Goal: Task Accomplishment & Management: Manage account settings

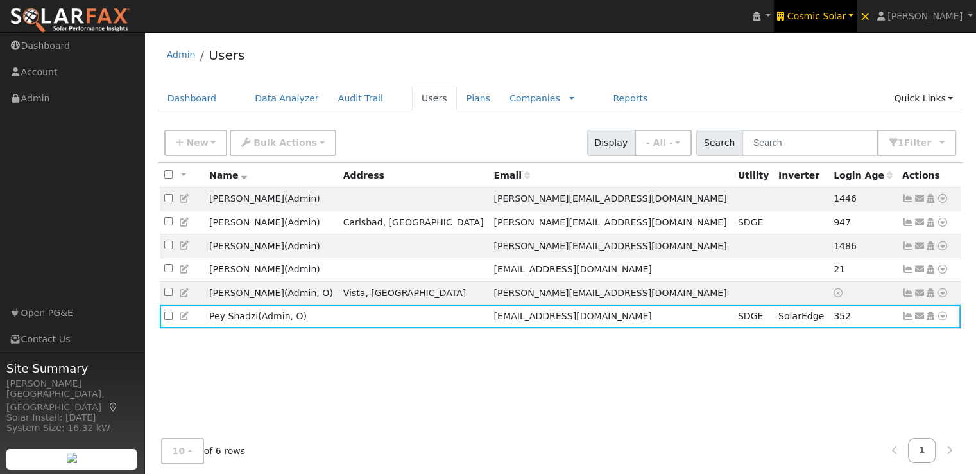
click at [826, 19] on span "Cosmic Solar" at bounding box center [817, 16] width 59 height 10
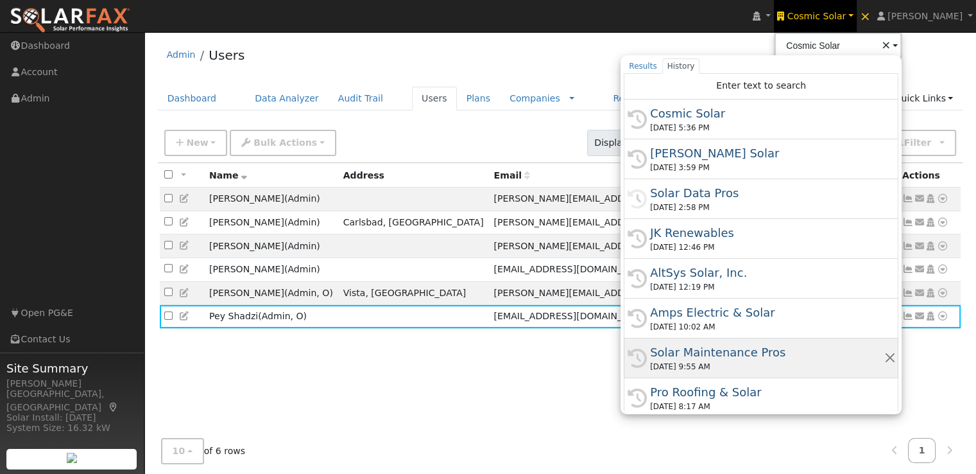
click at [724, 348] on div "Solar Maintenance Pros" at bounding box center [767, 351] width 234 height 17
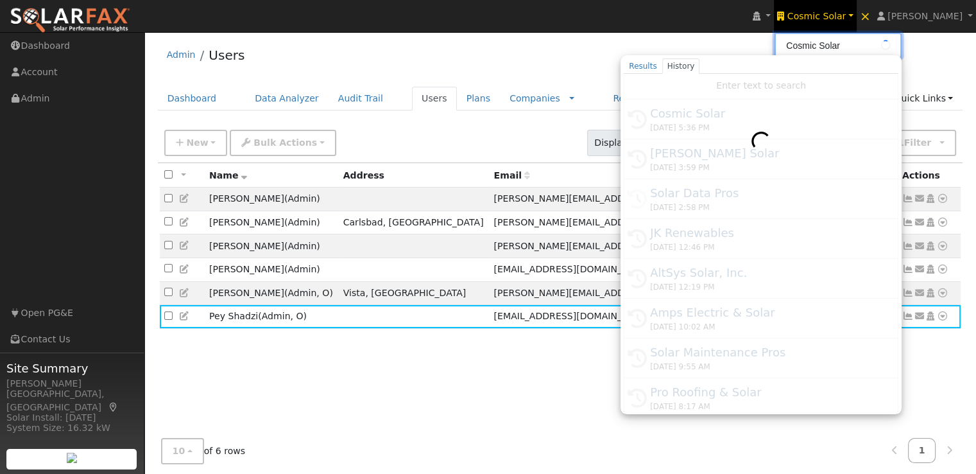
type input "Solar Maintenance Pros"
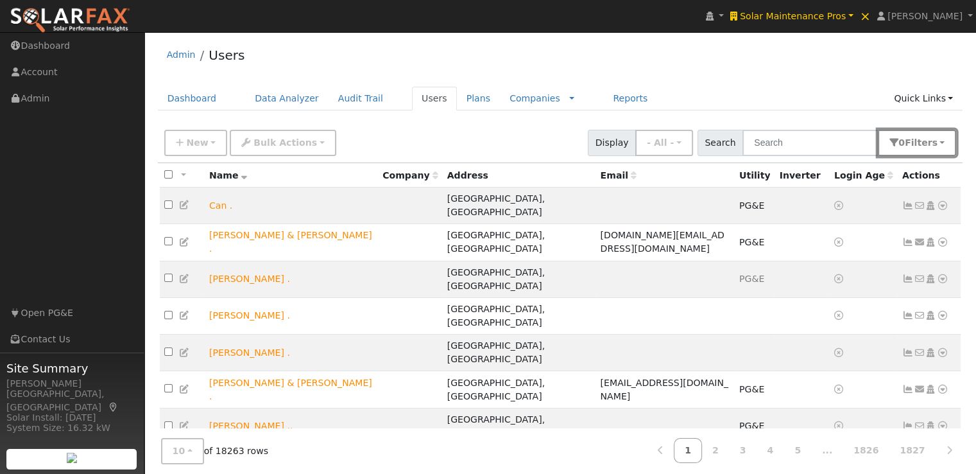
click at [939, 147] on button "0 Filter s" at bounding box center [917, 143] width 78 height 26
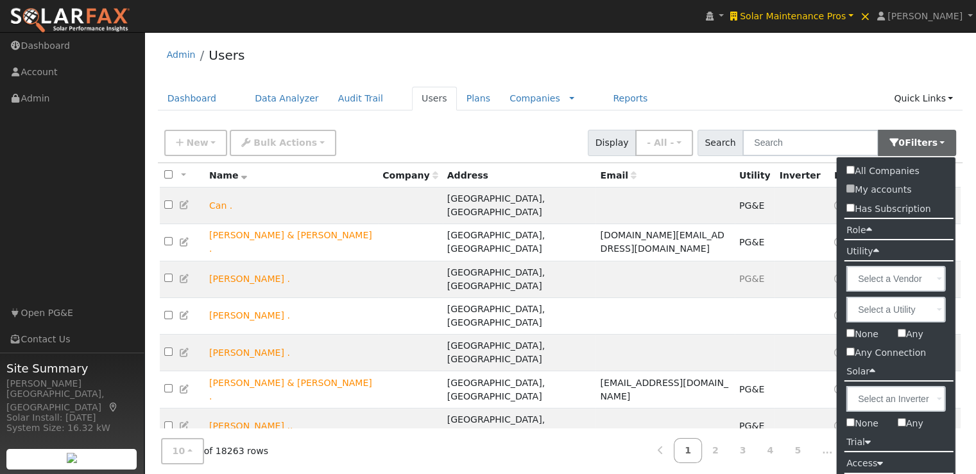
click at [851, 422] on input "None" at bounding box center [851, 422] width 8 height 8
checkbox input "true"
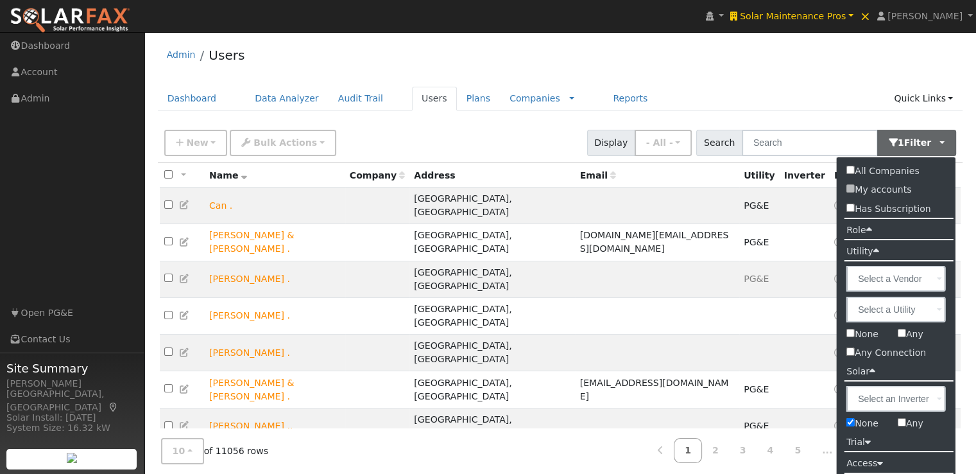
click at [819, 76] on div "Admin Users" at bounding box center [561, 58] width 806 height 39
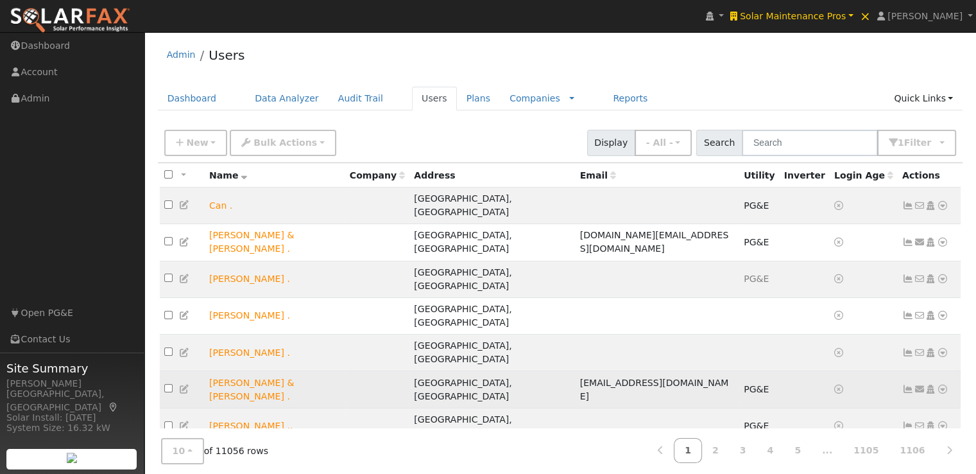
click at [909, 385] on icon at bounding box center [909, 389] width 12 height 9
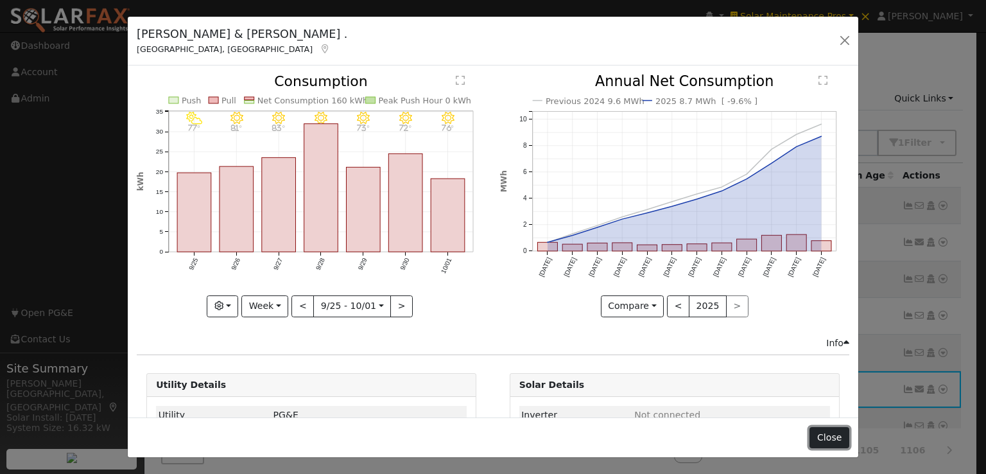
click at [840, 440] on button "Close" at bounding box center [829, 438] width 39 height 22
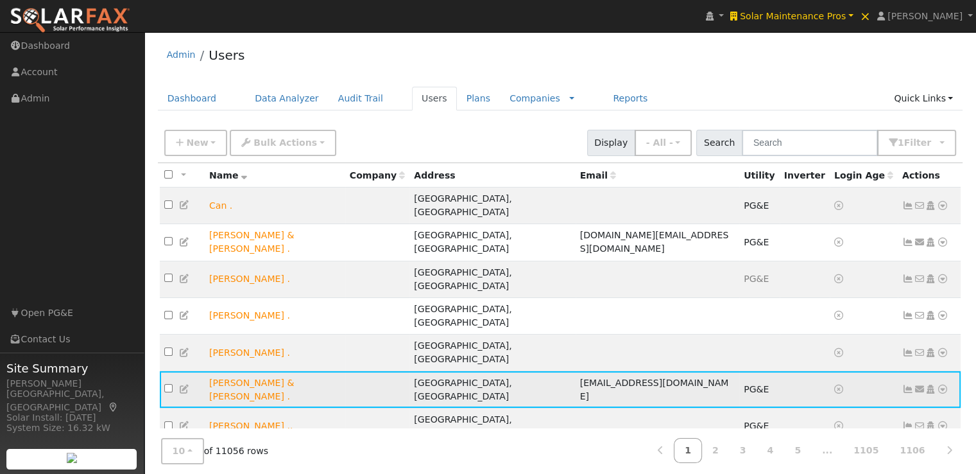
click at [942, 385] on icon at bounding box center [943, 389] width 12 height 9
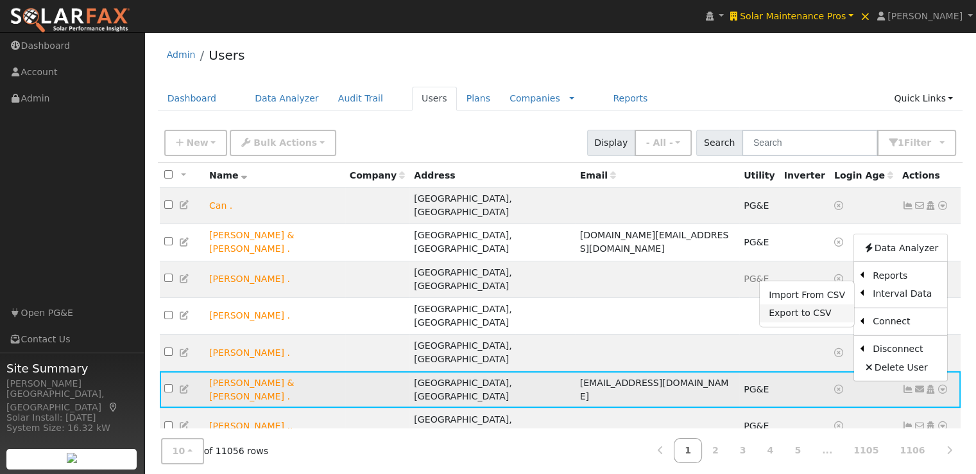
click at [797, 304] on link "Export to CSV" at bounding box center [807, 313] width 94 height 18
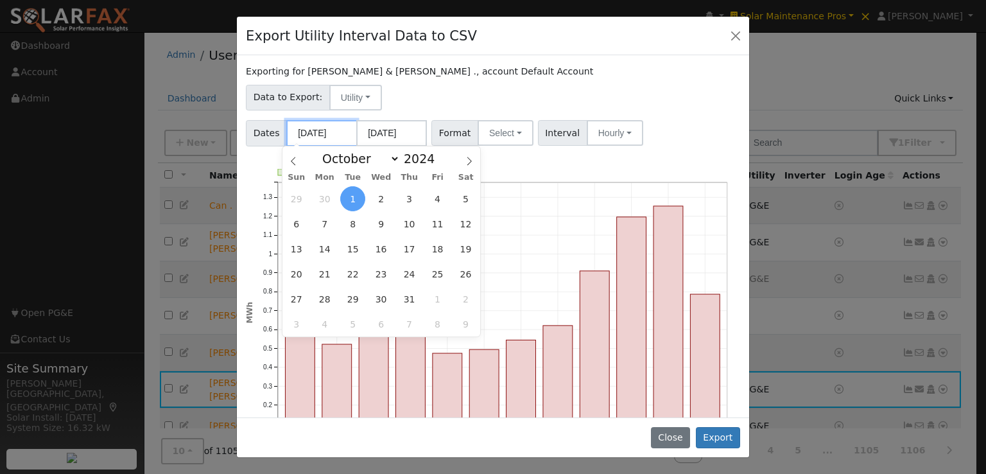
click at [319, 127] on input "10/01/2024" at bounding box center [321, 133] width 71 height 26
click at [394, 159] on select "January February March April May June July August September October November De…" at bounding box center [358, 158] width 84 height 15
select select "5"
click at [326, 151] on select "January February March April May June July August September October November De…" at bounding box center [358, 158] width 84 height 15
click at [380, 218] on span "5" at bounding box center [380, 223] width 25 height 25
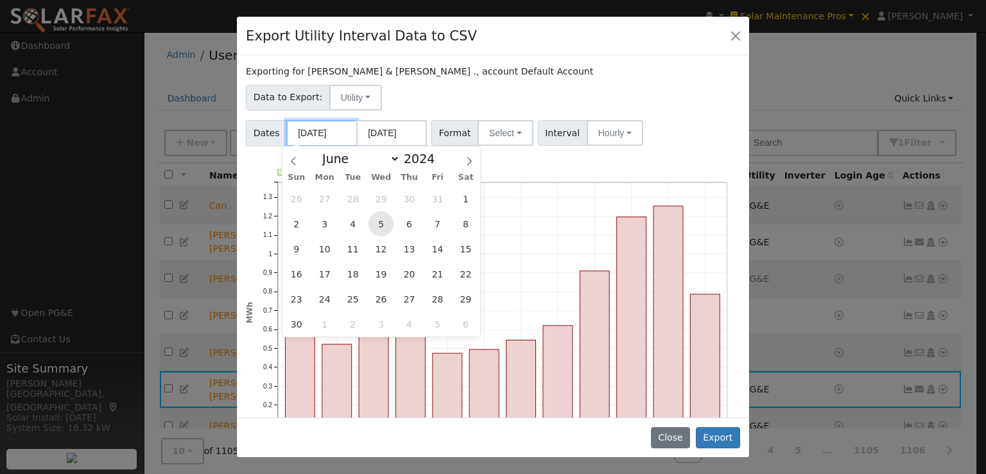
type input "[DATE]"
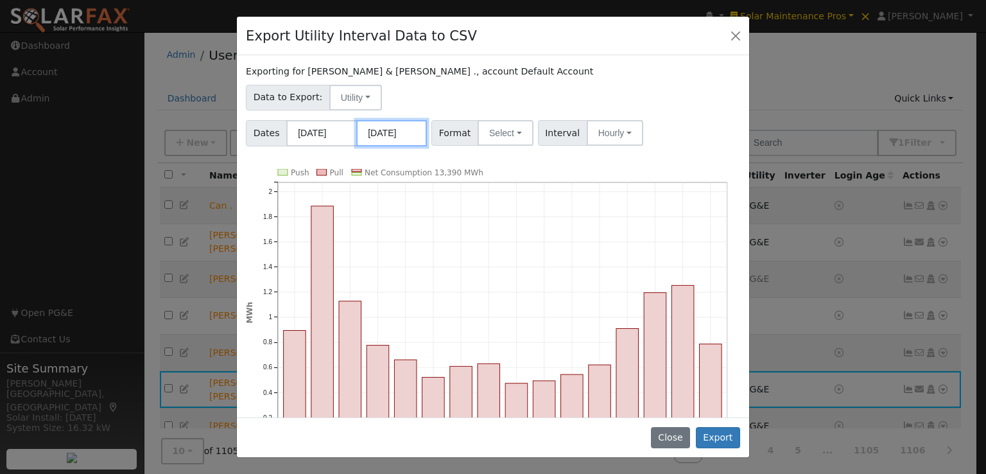
click at [390, 133] on input "09/30/2025" at bounding box center [391, 133] width 71 height 26
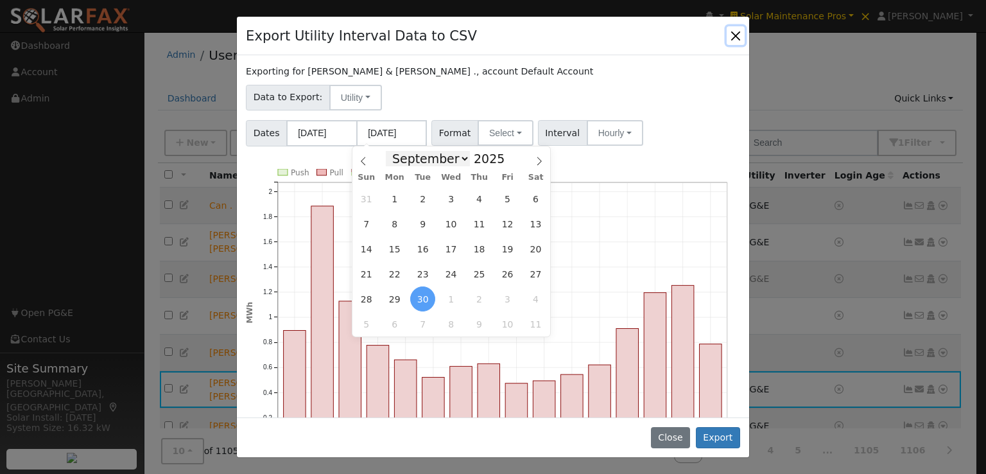
click at [462, 158] on select "January February March April May June July August September October November De…" at bounding box center [428, 158] width 84 height 15
select select "5"
click at [396, 151] on select "January February March April May June July August September October November De…" at bounding box center [428, 158] width 84 height 15
click at [451, 196] on span "4" at bounding box center [450, 198] width 25 height 25
type input "06/04/2025"
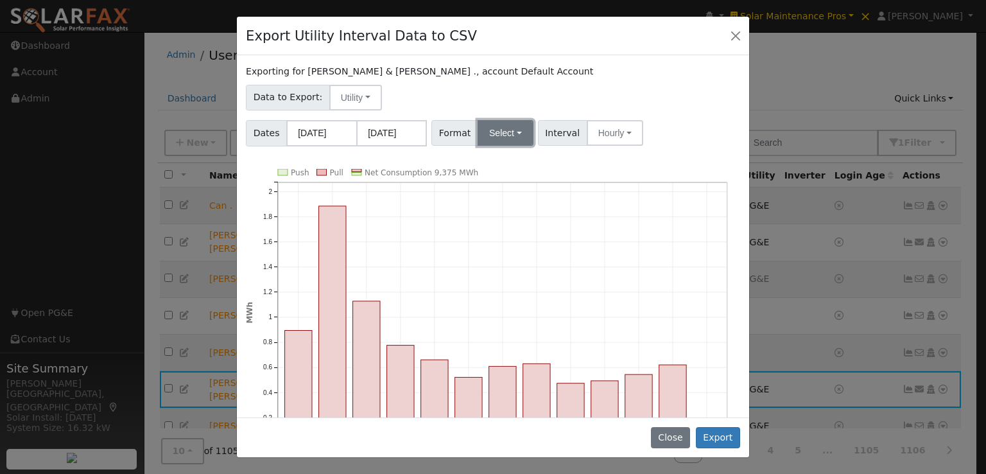
click at [499, 135] on button "Select" at bounding box center [506, 133] width 56 height 26
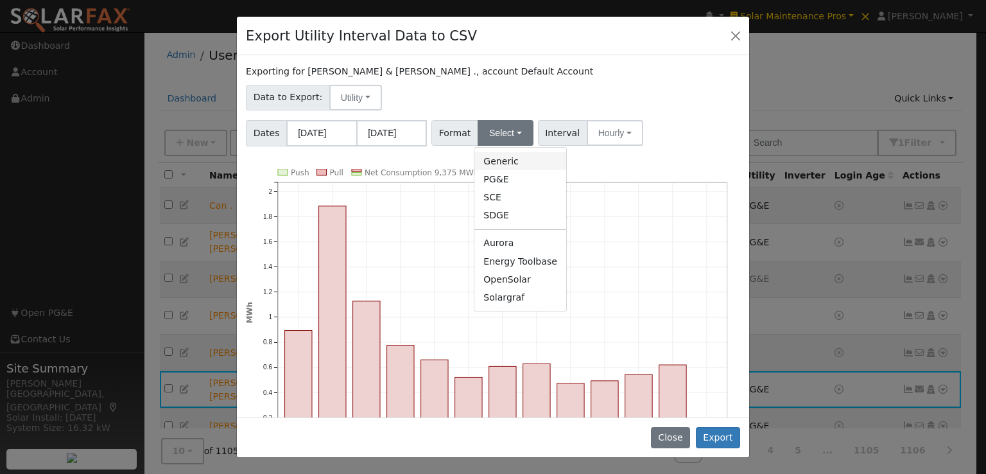
click at [501, 157] on link "Generic" at bounding box center [520, 161] width 92 height 18
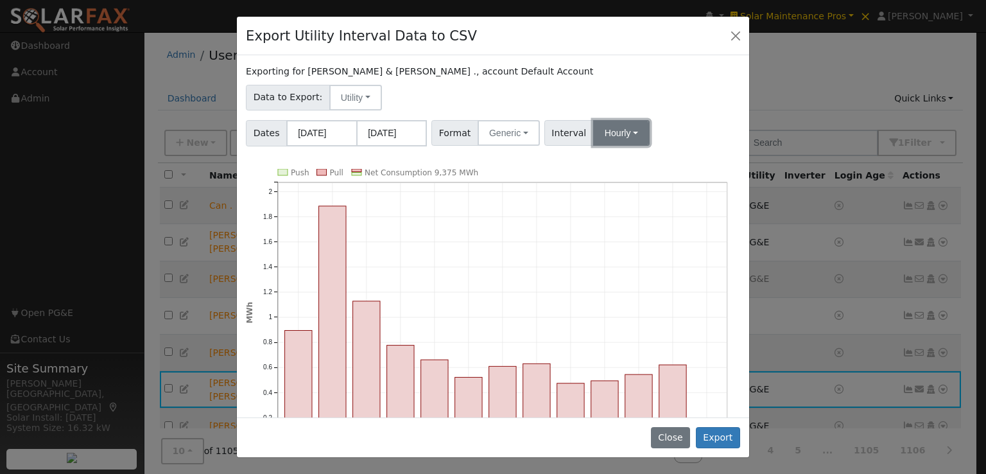
click at [605, 137] on button "Hourly" at bounding box center [621, 133] width 56 height 26
click at [600, 156] on link "15 Minute" at bounding box center [633, 161] width 89 height 18
click at [722, 434] on button "Export" at bounding box center [718, 438] width 44 height 22
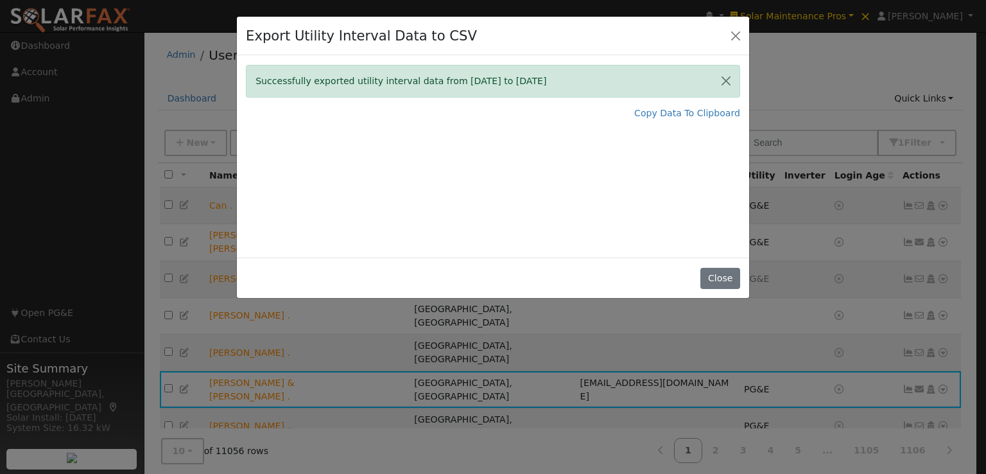
drag, startPoint x: 563, startPoint y: 243, endPoint x: 558, endPoint y: 232, distance: 12.6
click at [563, 243] on div "Successfully exported utility interval data from 06/05/24 to 06/04/25 Copy Data…" at bounding box center [493, 156] width 512 height 202
drag, startPoint x: 727, startPoint y: 272, endPoint x: 726, endPoint y: 253, distance: 19.3
click at [727, 273] on button "Close" at bounding box center [719, 279] width 39 height 22
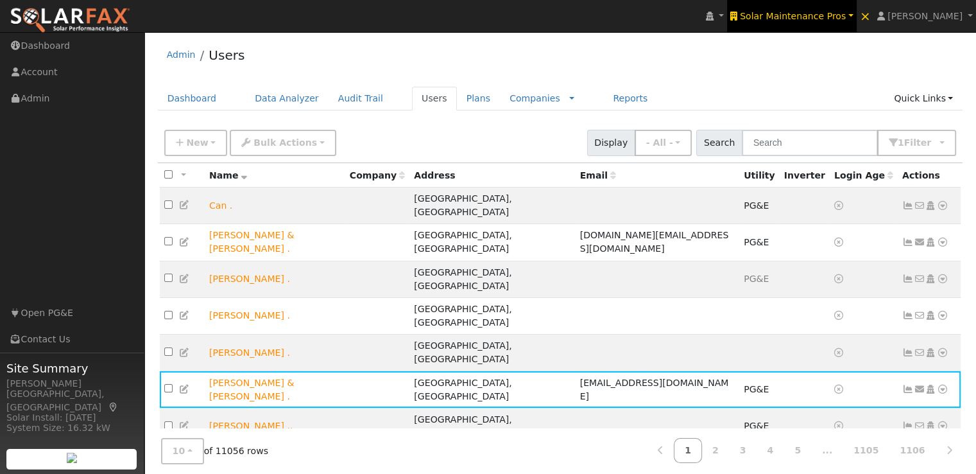
click at [825, 13] on span "Solar Maintenance Pros" at bounding box center [793, 16] width 106 height 10
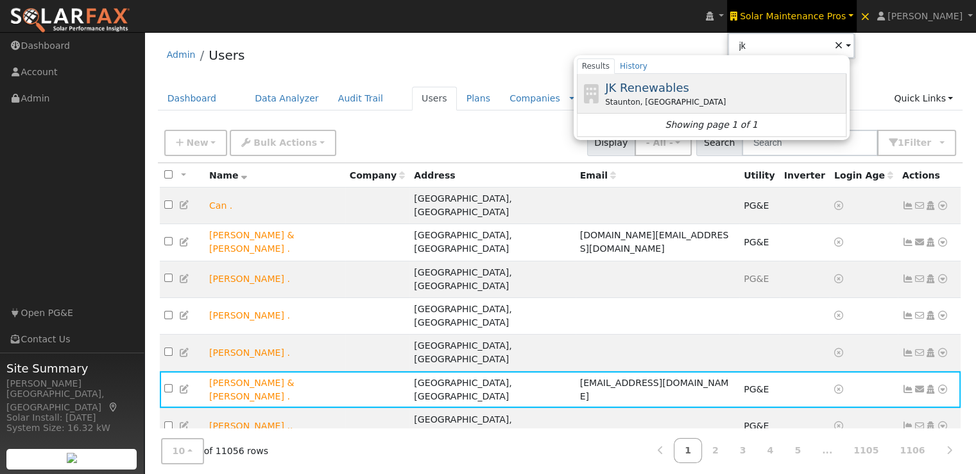
click at [654, 84] on span "JK Renewables" at bounding box center [647, 87] width 84 height 13
type input "JK Renewables"
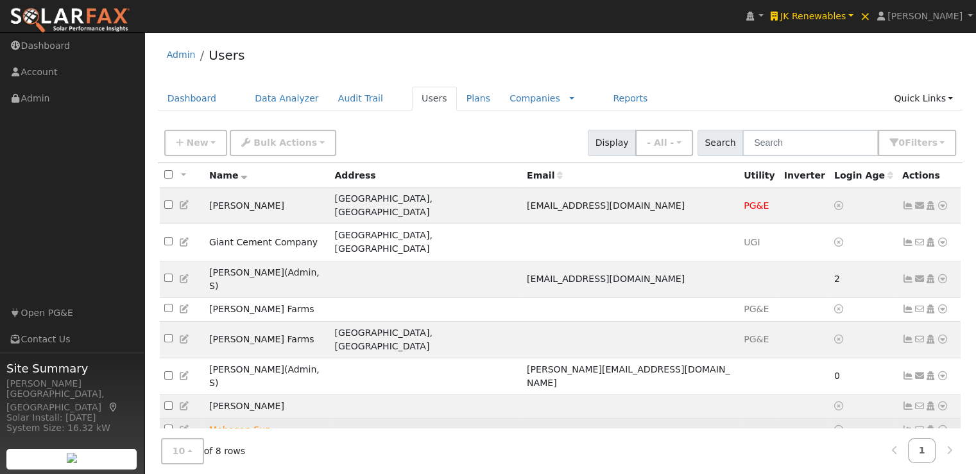
click at [184, 425] on icon at bounding box center [185, 429] width 12 height 9
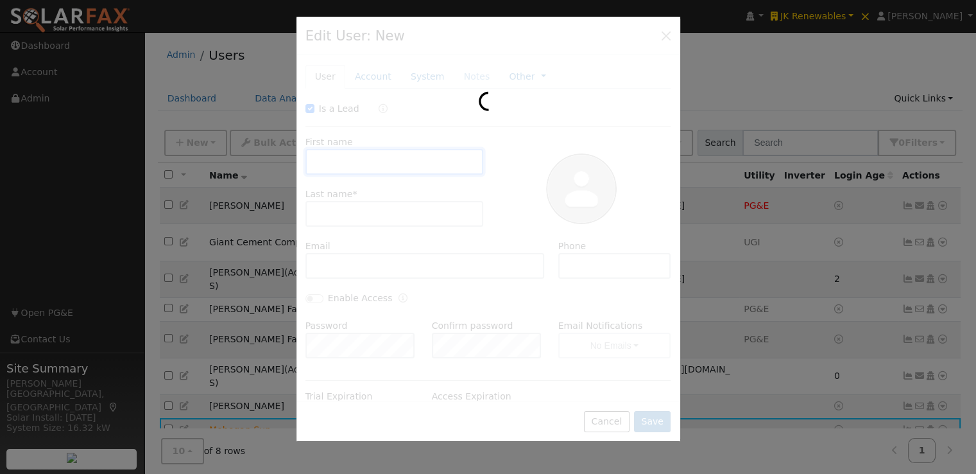
checkbox input "true"
type input "Mohegan"
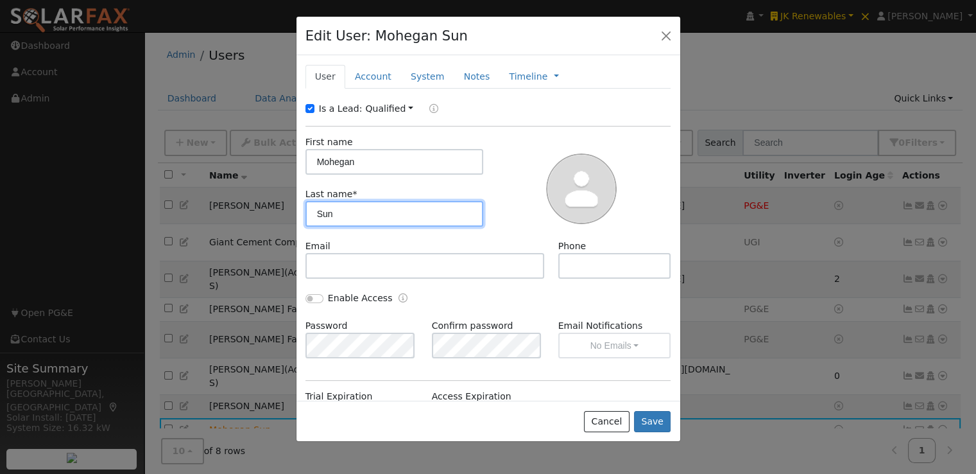
click at [367, 213] on input "Sun" at bounding box center [395, 214] width 178 height 26
paste input "18090678"
type input "Sun (Meter 18090678)"
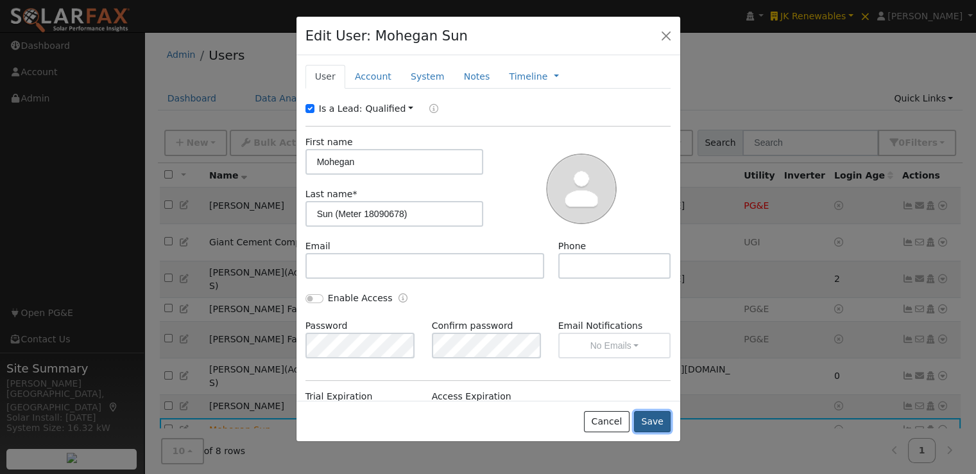
click at [655, 422] on button "Save" at bounding box center [652, 422] width 37 height 22
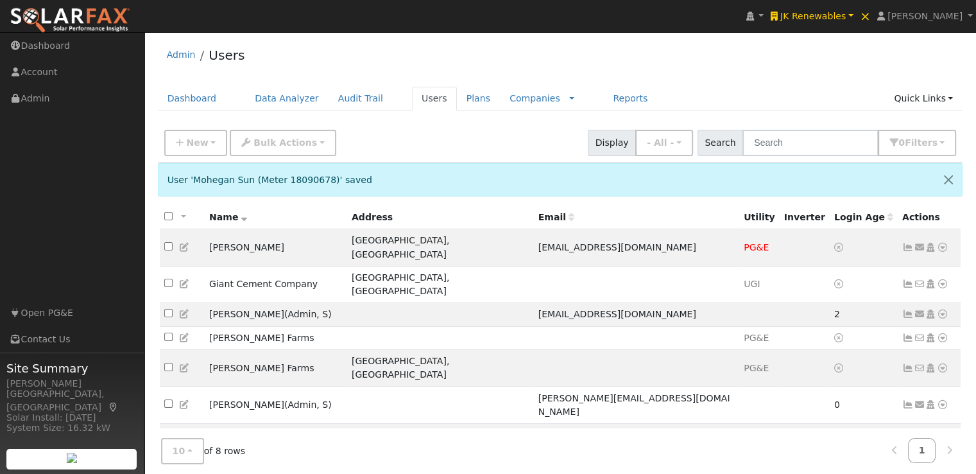
drag, startPoint x: 304, startPoint y: 412, endPoint x: 203, endPoint y: 415, distance: 100.9
click at [203, 447] on tr "Mohegan Sun (Meter 18090678) No email address Send Email... Copy a Link Reset P…" at bounding box center [561, 465] width 802 height 37
copy tr "Mohegan Sun (Meter 18090678)"
click at [287, 458] on div "10 10 25 50 100 of 8 rows 1" at bounding box center [561, 451] width 806 height 46
click at [186, 145] on span "New" at bounding box center [197, 142] width 22 height 10
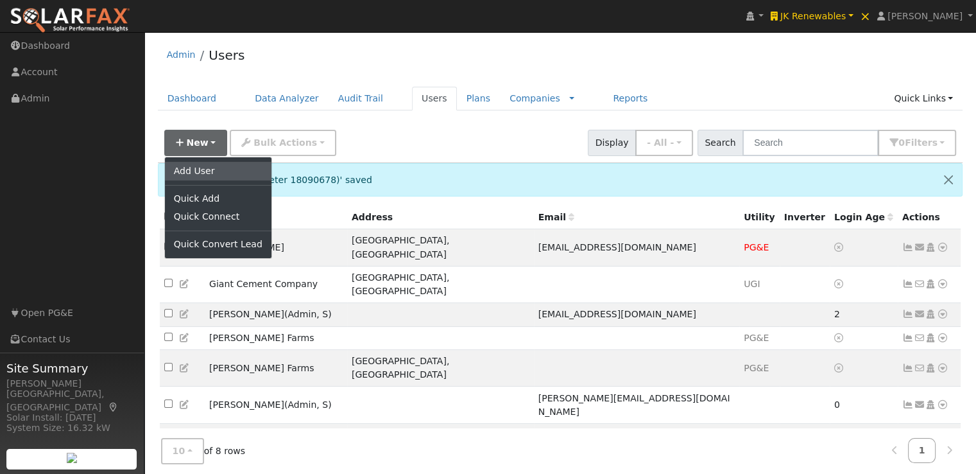
click at [203, 171] on link "Add User" at bounding box center [218, 171] width 107 height 18
checkbox input "false"
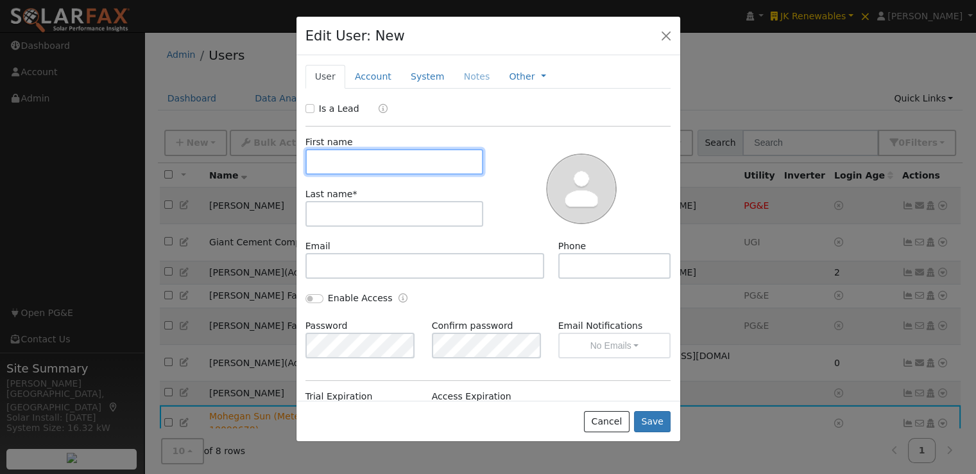
paste input "Mohegan Sun (Meter 18090678)"
drag, startPoint x: 339, startPoint y: 157, endPoint x: 227, endPoint y: 155, distance: 112.4
click at [227, 155] on div "Edit User: New Select an Ac... New Account Nickname Cancel Create Are you sure …" at bounding box center [488, 237] width 976 height 474
drag, startPoint x: 471, startPoint y: 160, endPoint x: 357, endPoint y: 165, distance: 114.4
click at [357, 165] on input "Mohegan Sun (Meter 18090678)" at bounding box center [395, 162] width 178 height 26
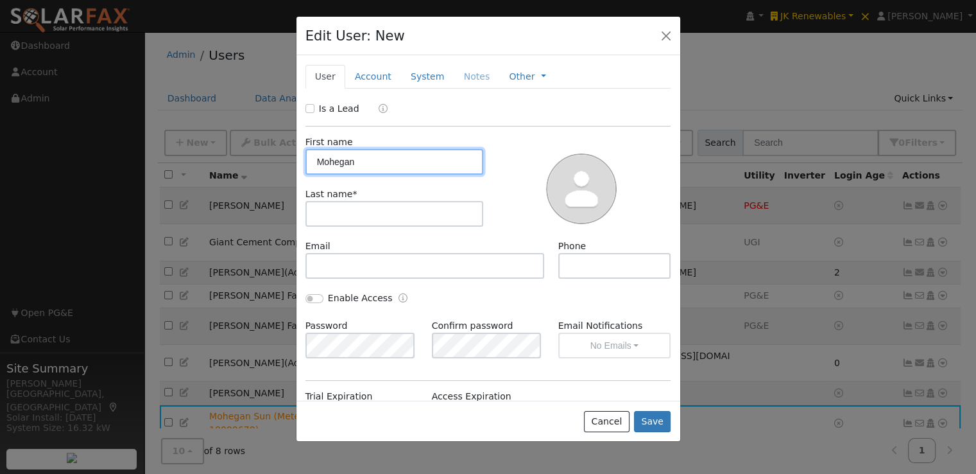
type input "Mohegan"
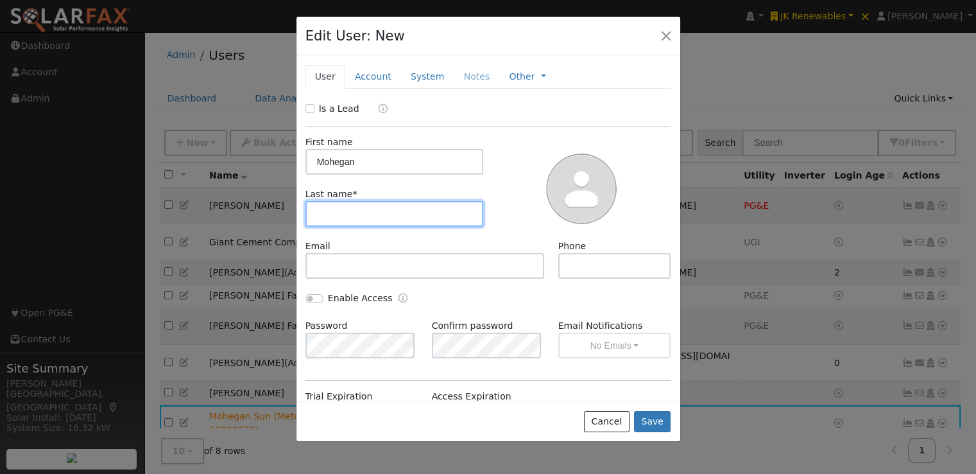
click at [365, 203] on input "text" at bounding box center [395, 214] width 178 height 26
paste input "Sun (Meter 18090678)"
type input "Sun (Meter 18090678)"
click at [375, 176] on div "First name Mohegan Last name * [PERSON_NAME] (Meter 18090678)" at bounding box center [394, 187] width 187 height 104
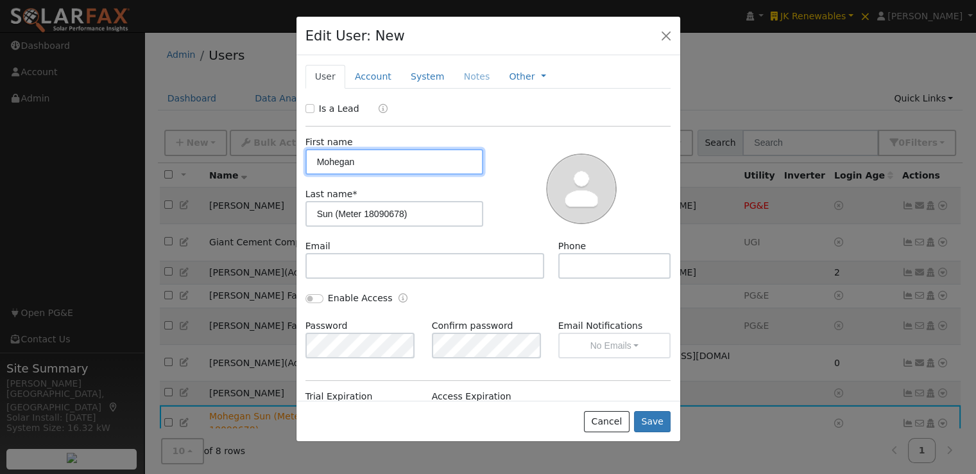
click at [377, 156] on input "Mohegan" at bounding box center [395, 162] width 178 height 26
type input "Mohegan"
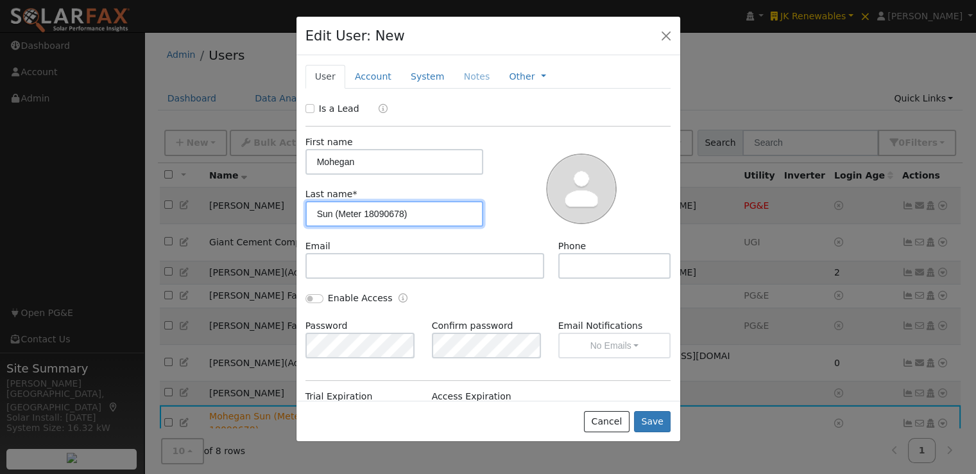
drag, startPoint x: 403, startPoint y: 212, endPoint x: 366, endPoint y: 211, distance: 37.3
click at [366, 211] on input "Sun (Meter 18090678)" at bounding box center [395, 214] width 178 height 26
paste input "9"
click at [452, 211] on input "Sun (Meter 18090679)" at bounding box center [395, 214] width 178 height 26
type input "Sun (Meter 18090679)"
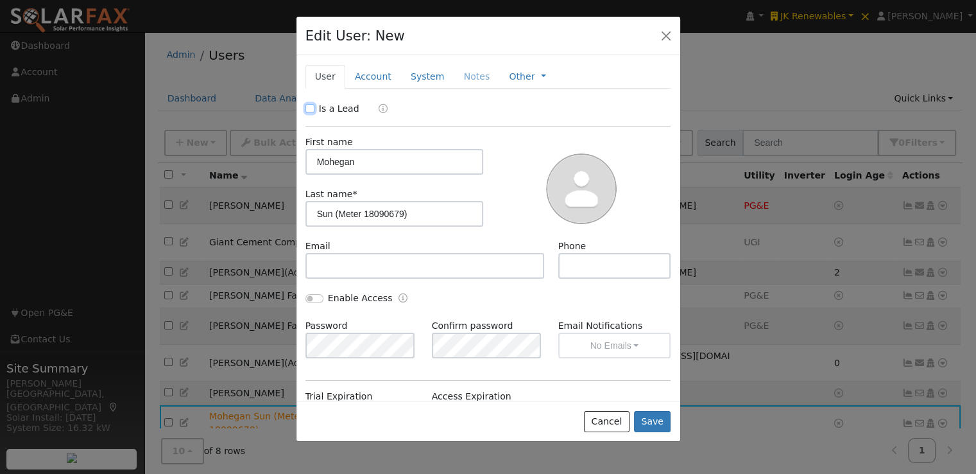
click at [311, 107] on input "Is a Lead" at bounding box center [310, 108] width 9 height 9
checkbox input "true"
click at [657, 421] on button "Save" at bounding box center [652, 422] width 37 height 22
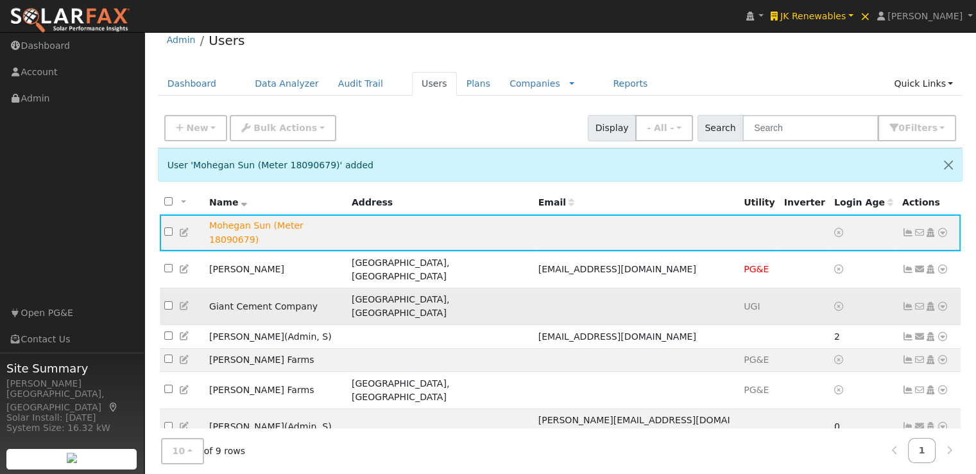
scroll to position [66, 0]
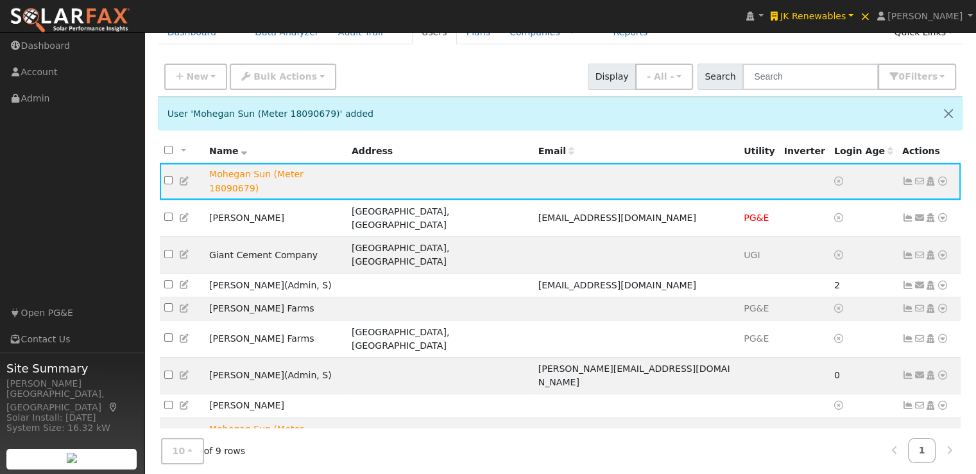
click at [223, 150] on span "Name" at bounding box center [228, 151] width 38 height 10
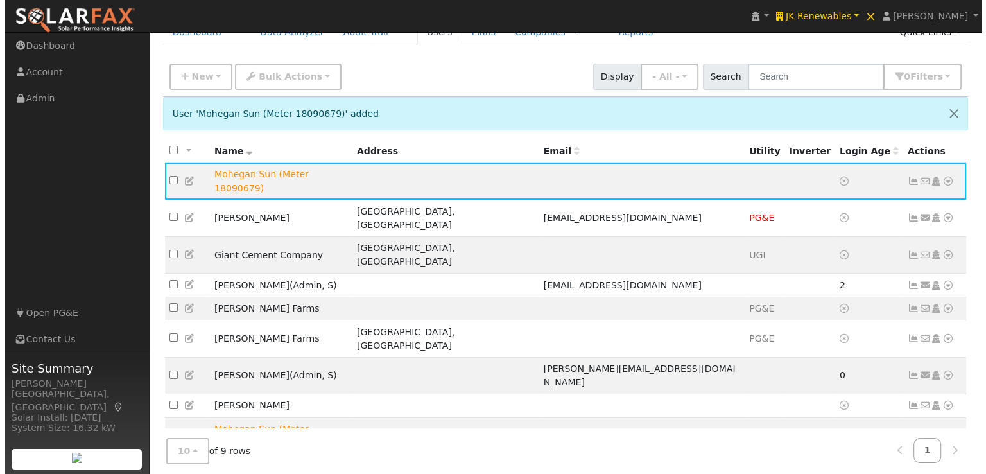
scroll to position [24, 0]
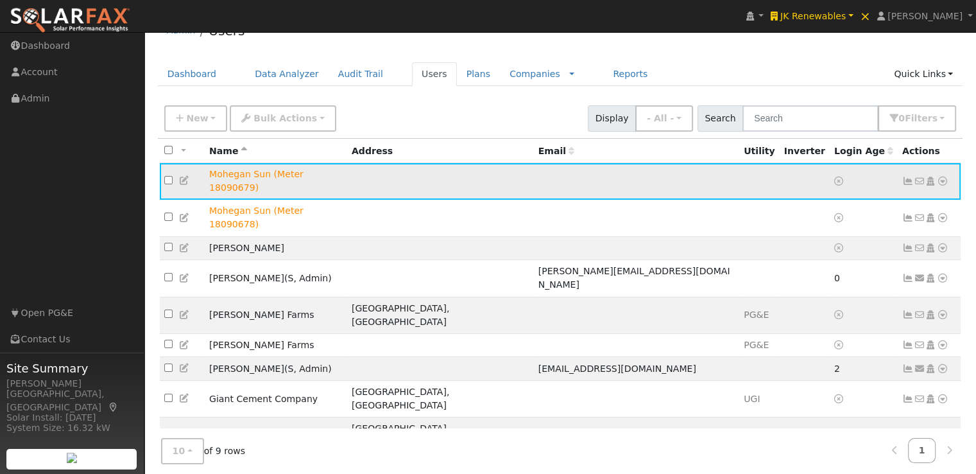
click at [940, 177] on icon at bounding box center [943, 181] width 12 height 9
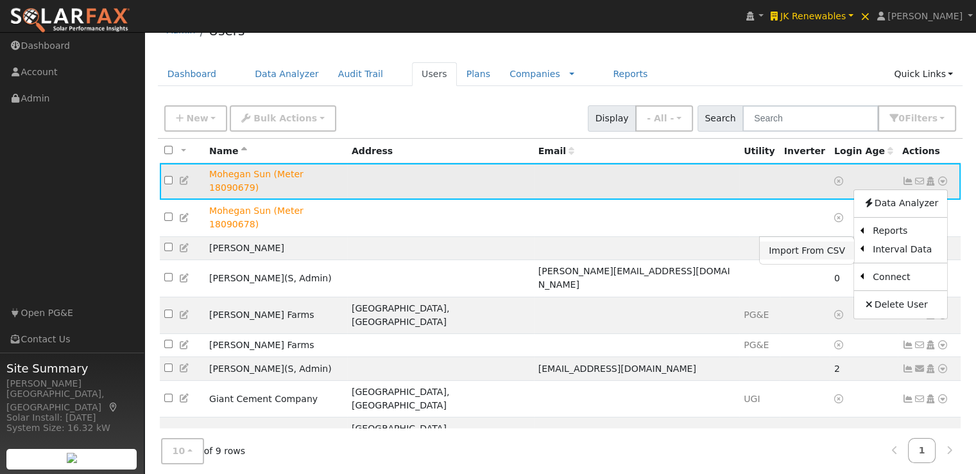
click at [814, 241] on link "Import From CSV" at bounding box center [807, 250] width 94 height 18
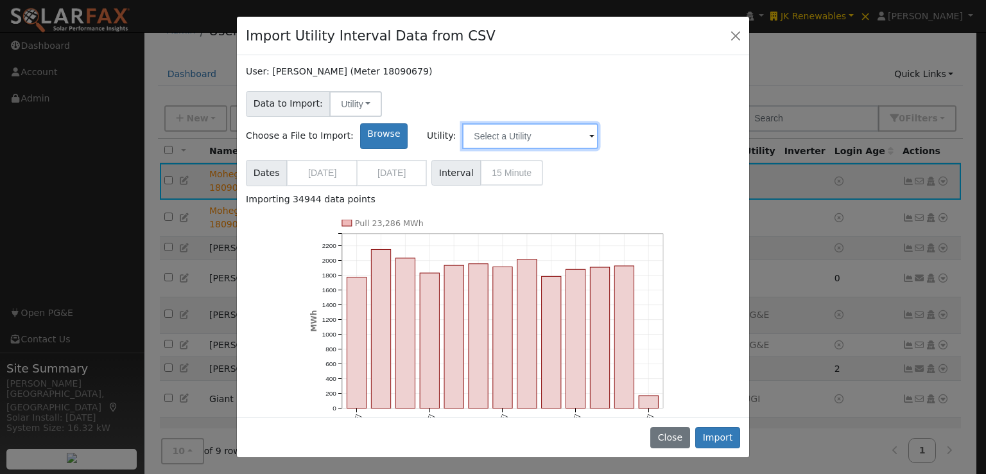
click at [598, 123] on input "text" at bounding box center [530, 136] width 136 height 26
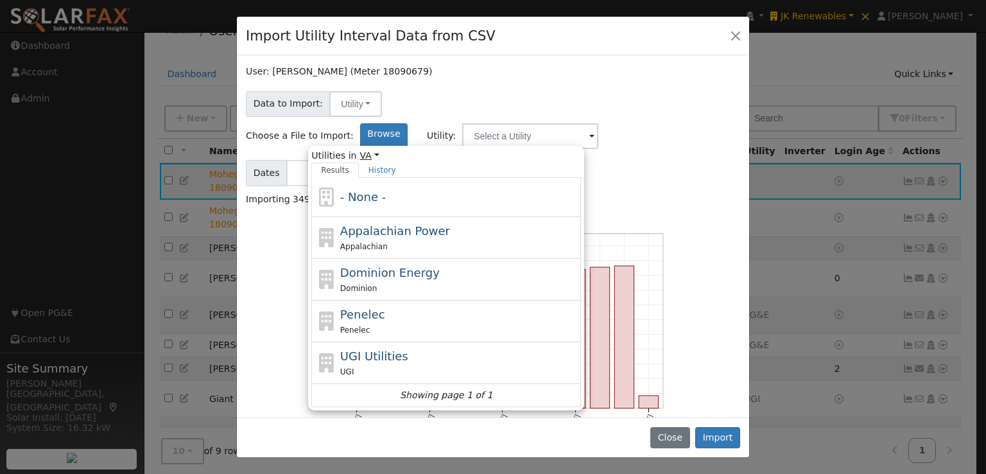
click at [379, 149] on link "VA" at bounding box center [369, 155] width 19 height 13
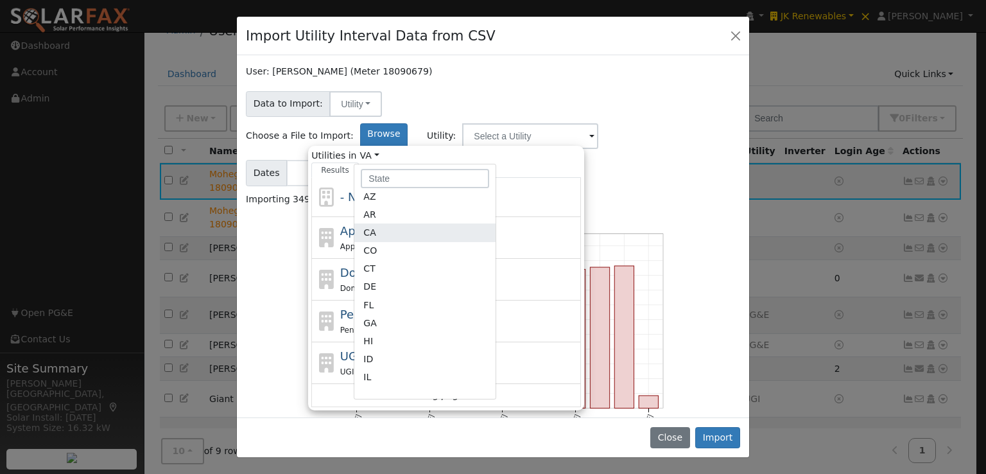
scroll to position [64, 0]
click at [496, 264] on link "CT" at bounding box center [424, 273] width 141 height 18
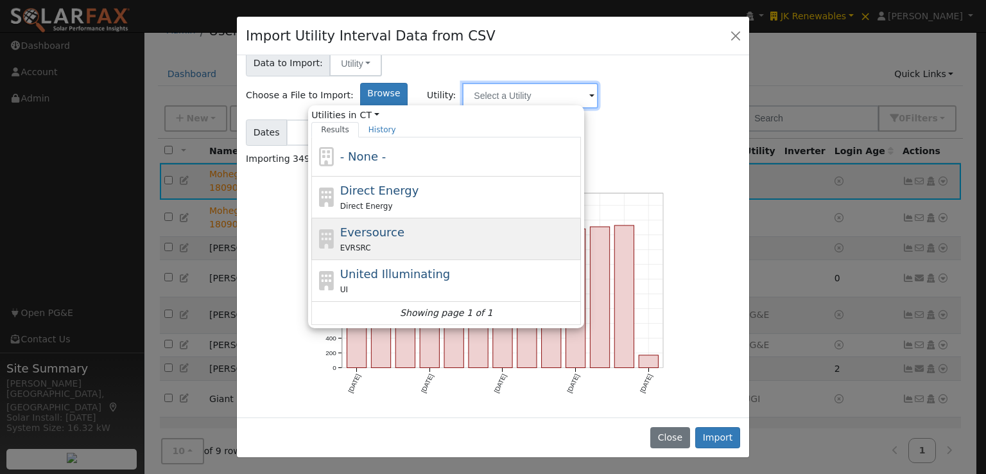
scroll to position [41, 0]
click at [404, 225] on span "Eversource" at bounding box center [372, 231] width 64 height 13
type input "Eversource"
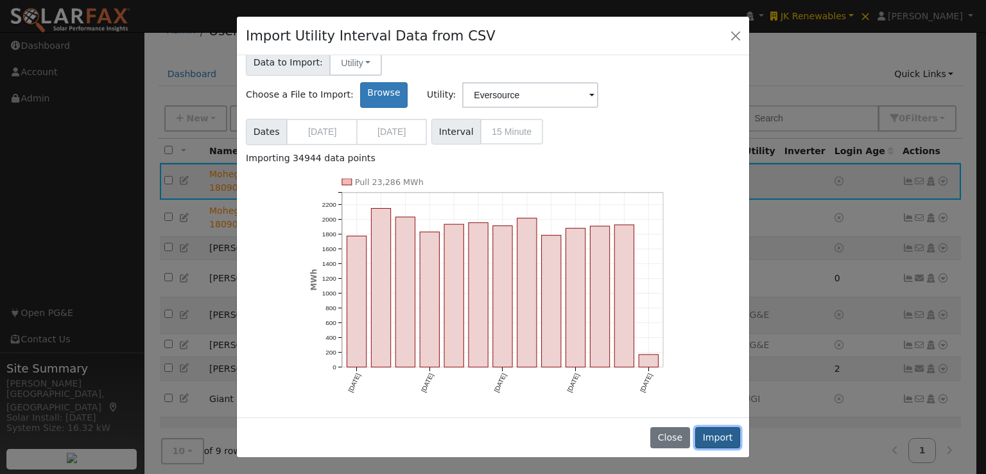
click at [713, 435] on button "Import" at bounding box center [717, 438] width 45 height 22
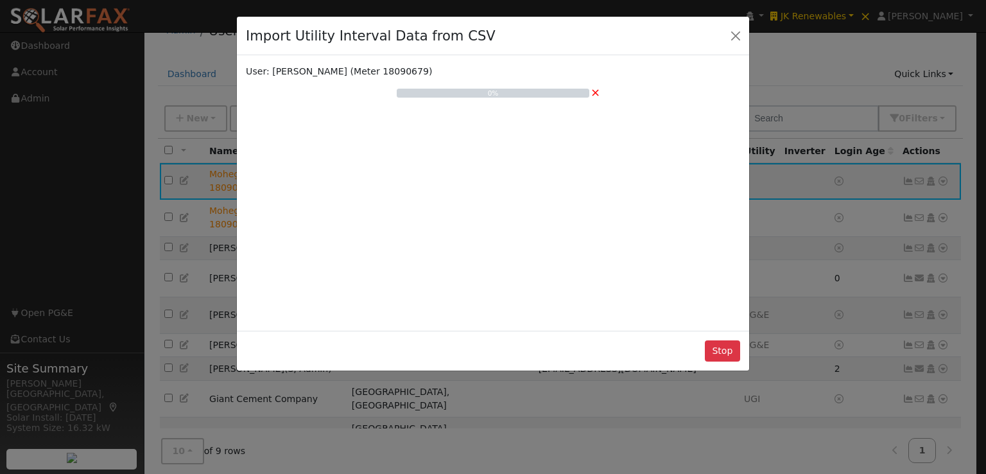
scroll to position [0, 0]
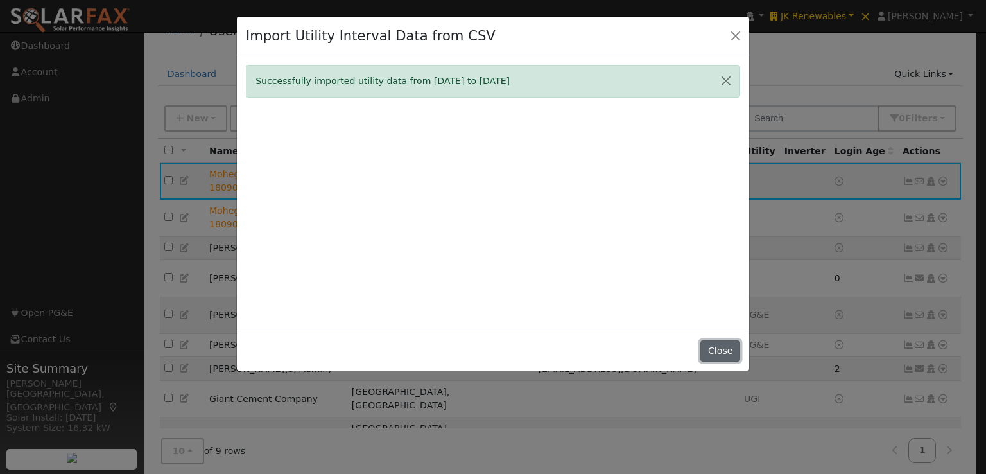
click at [716, 345] on button "Close" at bounding box center [719, 351] width 39 height 22
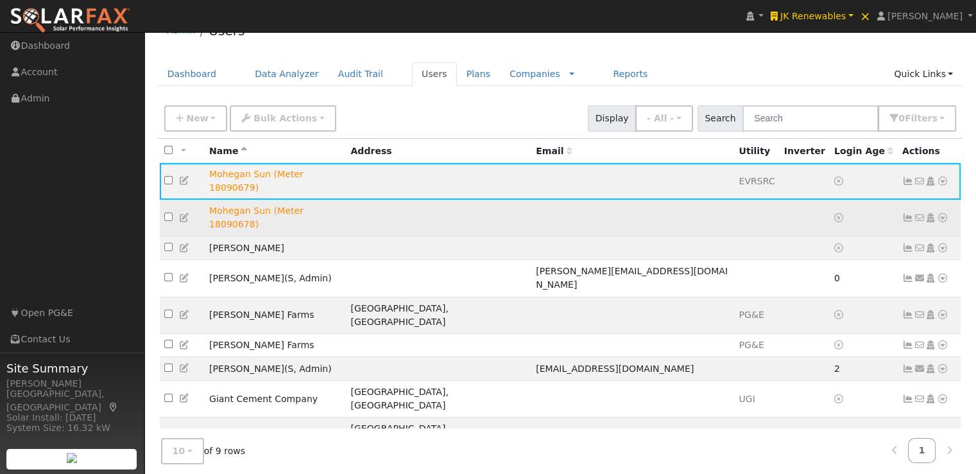
drag, startPoint x: 411, startPoint y: 194, endPoint x: 593, endPoint y: 175, distance: 183.3
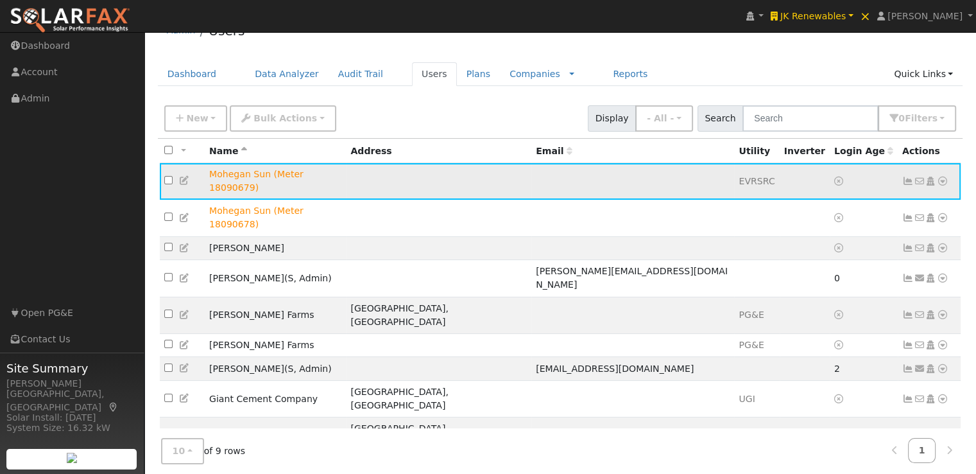
click at [411, 200] on td at bounding box center [439, 218] width 186 height 37
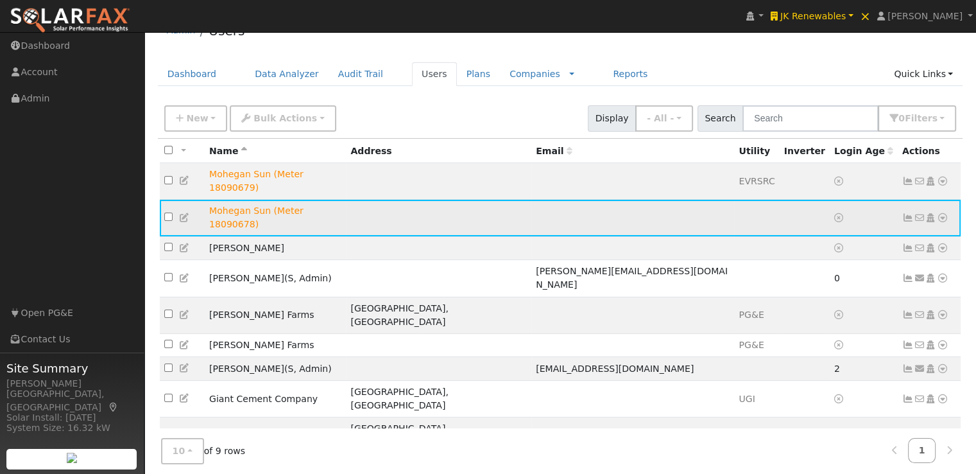
click at [943, 213] on icon at bounding box center [943, 217] width 12 height 9
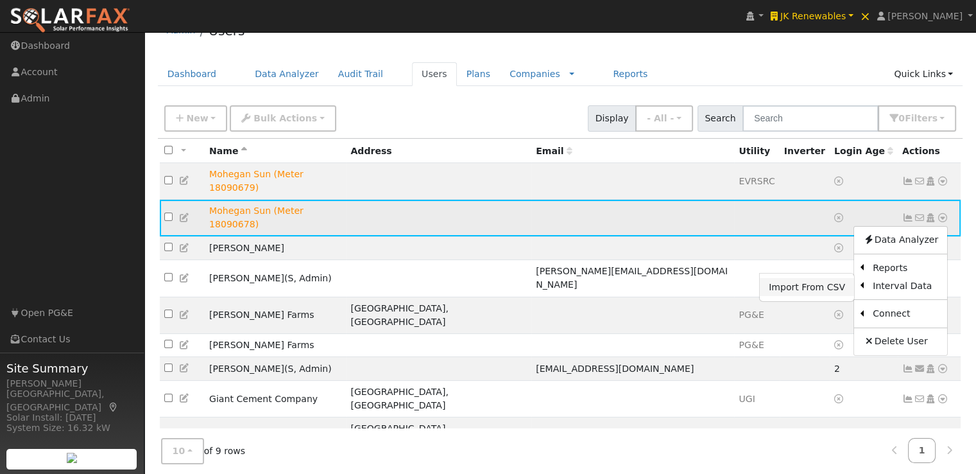
click at [799, 278] on link "Import From CSV" at bounding box center [807, 287] width 94 height 18
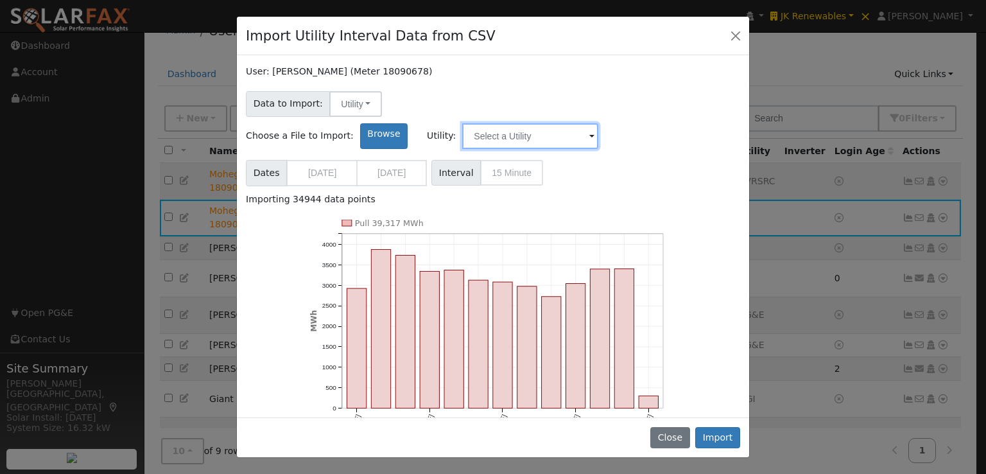
click at [598, 123] on input "text" at bounding box center [530, 136] width 136 height 26
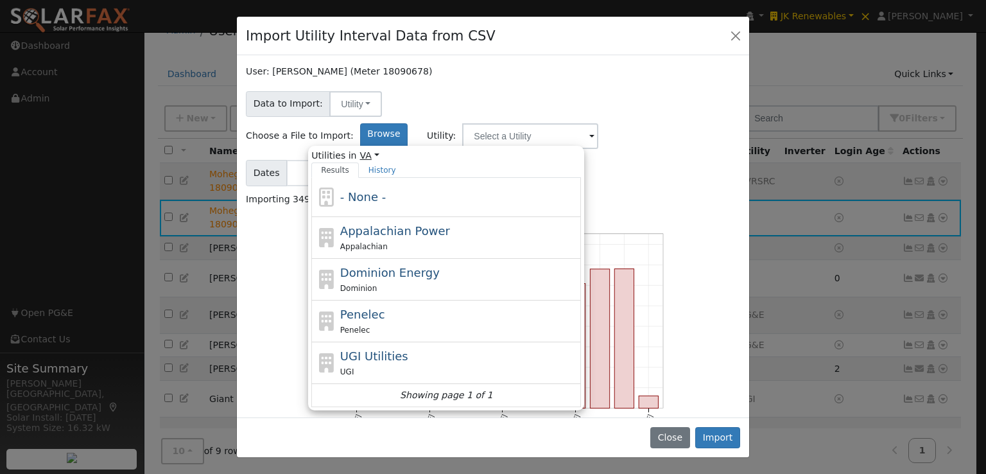
click at [379, 149] on link "VA" at bounding box center [369, 155] width 19 height 13
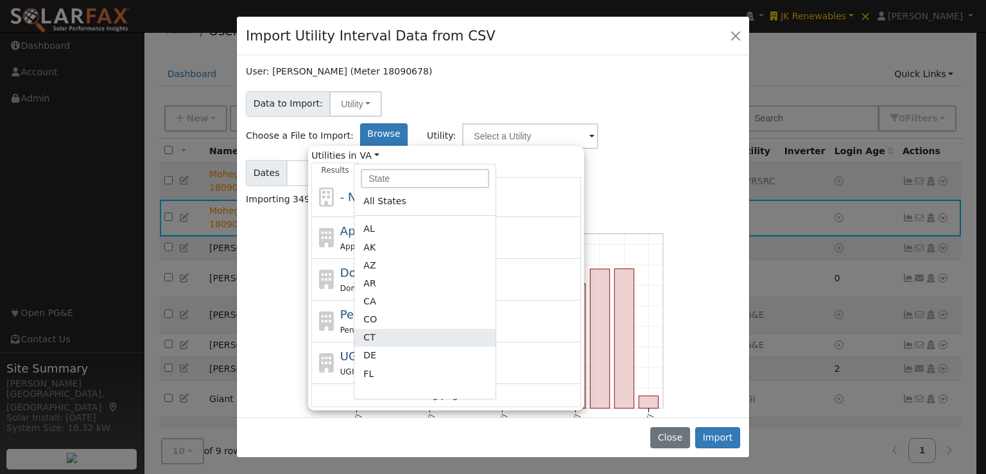
click at [486, 329] on link "CT" at bounding box center [424, 338] width 141 height 18
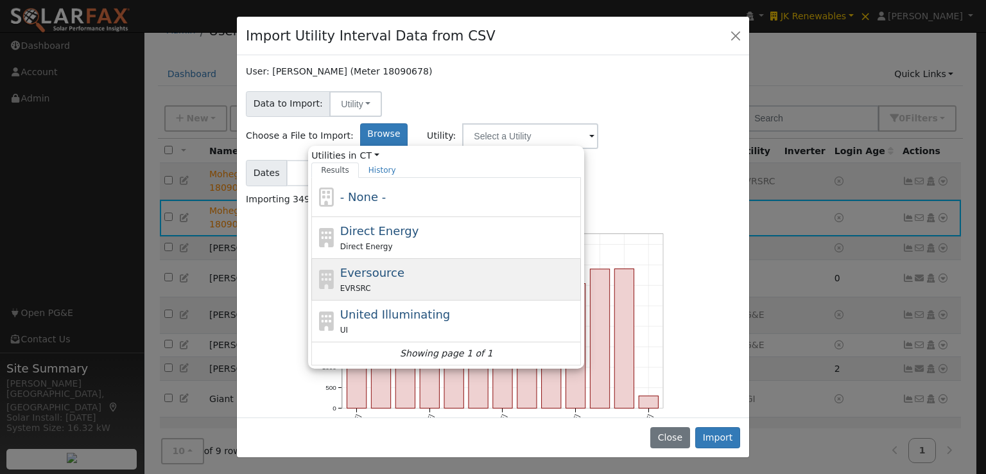
click at [404, 266] on span "Eversource" at bounding box center [372, 272] width 64 height 13
type input "Eversource"
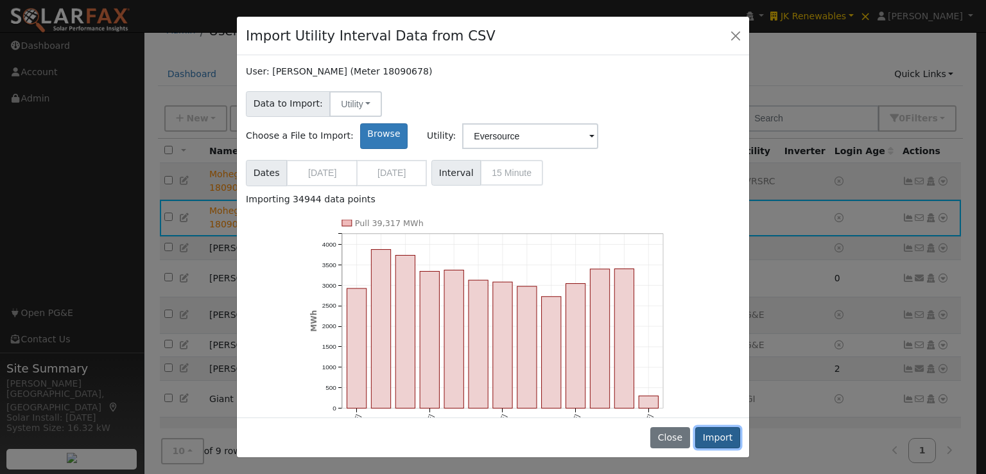
click at [724, 437] on button "Import" at bounding box center [717, 438] width 45 height 22
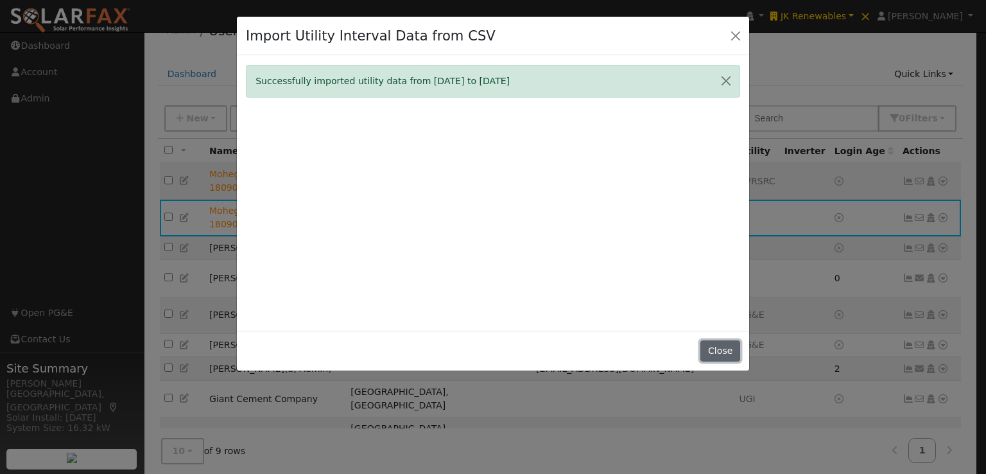
click at [726, 345] on button "Close" at bounding box center [719, 351] width 39 height 22
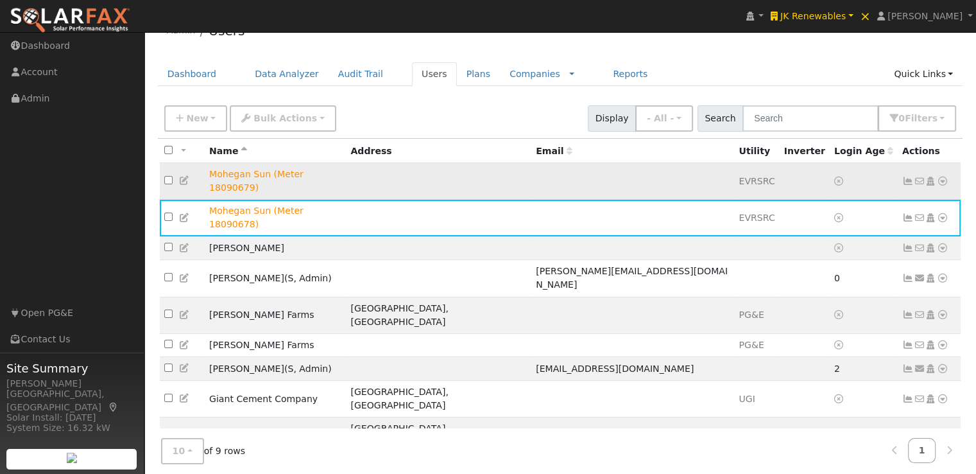
click at [597, 175] on td at bounding box center [633, 181] width 203 height 37
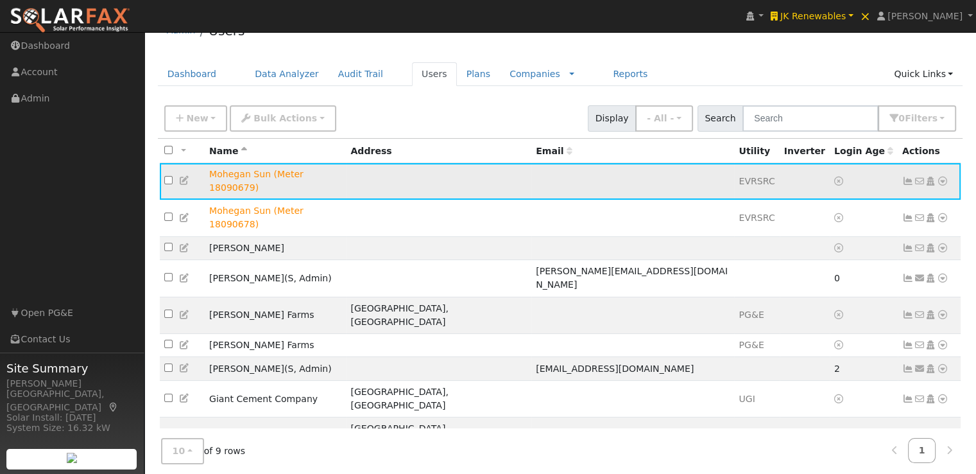
click at [906, 177] on icon at bounding box center [909, 181] width 12 height 9
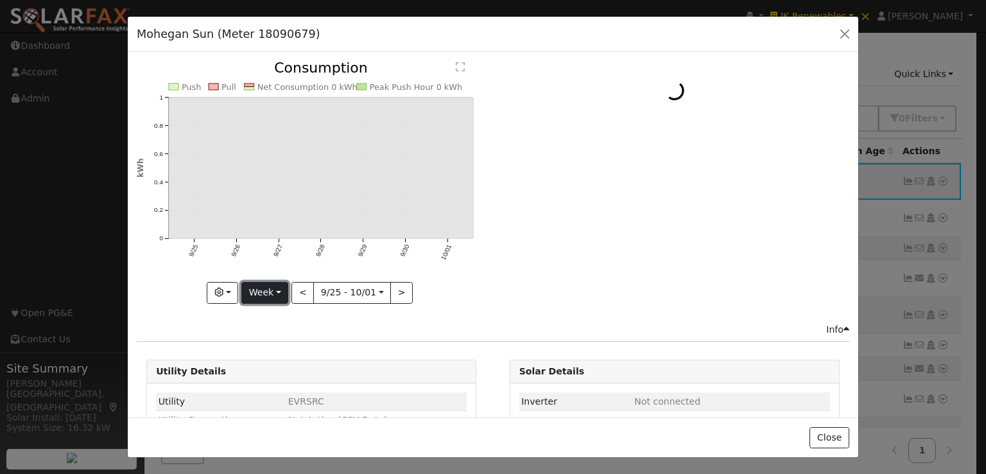
click at [264, 288] on button "Week" at bounding box center [264, 293] width 47 height 22
click at [268, 368] on link "Year" at bounding box center [286, 372] width 89 height 18
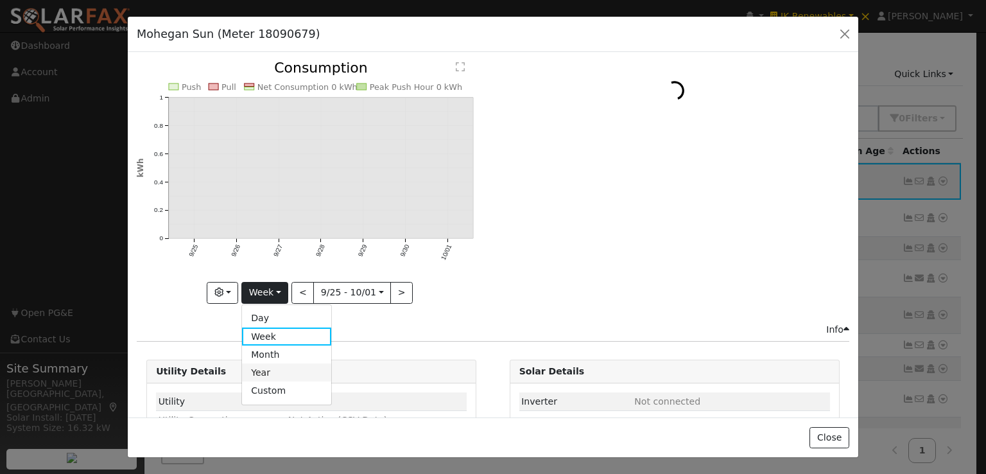
type input "[DATE]"
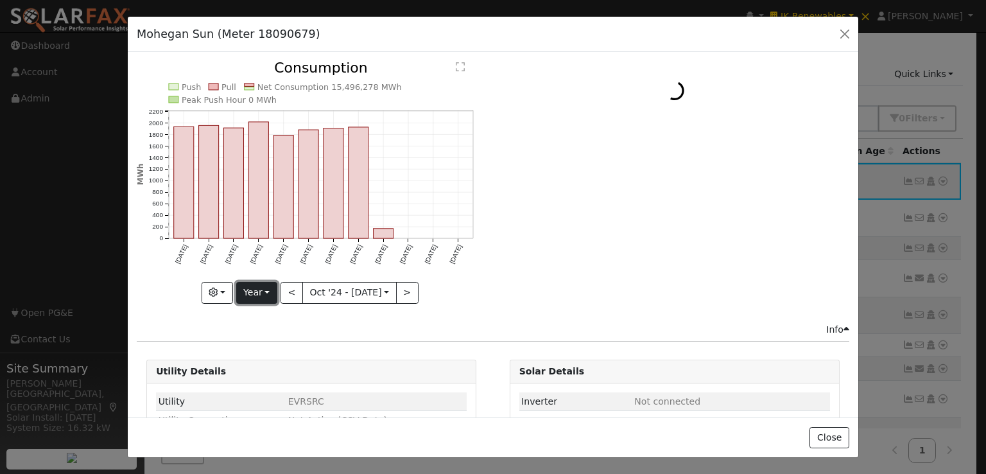
click at [256, 287] on button "Year" at bounding box center [256, 293] width 41 height 22
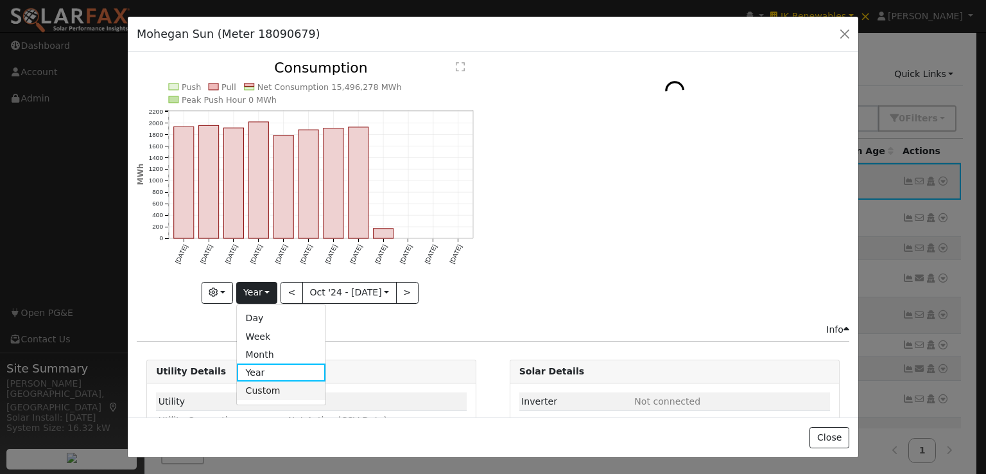
click at [264, 381] on link "Custom" at bounding box center [281, 390] width 89 height 18
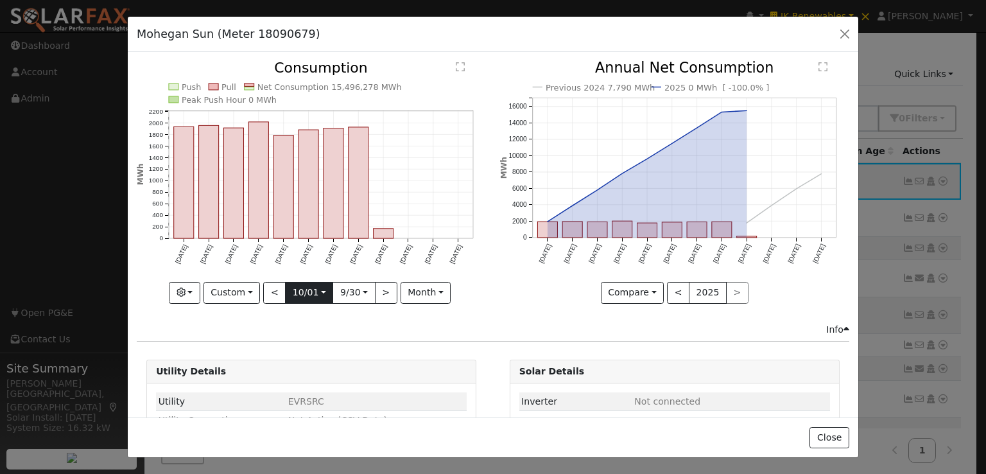
click at [310, 283] on input "[DATE]" at bounding box center [309, 292] width 47 height 21
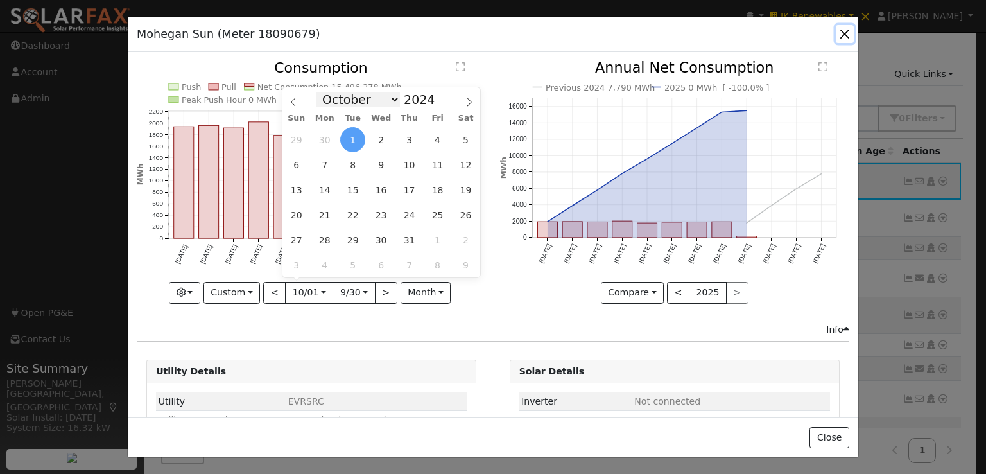
click at [394, 98] on select "January February March April May June July August September October November De…" at bounding box center [358, 99] width 84 height 15
select select "5"
click at [326, 92] on select "January February March April May June July August September October November De…" at bounding box center [358, 99] width 84 height 15
click at [469, 142] on span "1" at bounding box center [465, 139] width 25 height 25
type input "[DATE]"
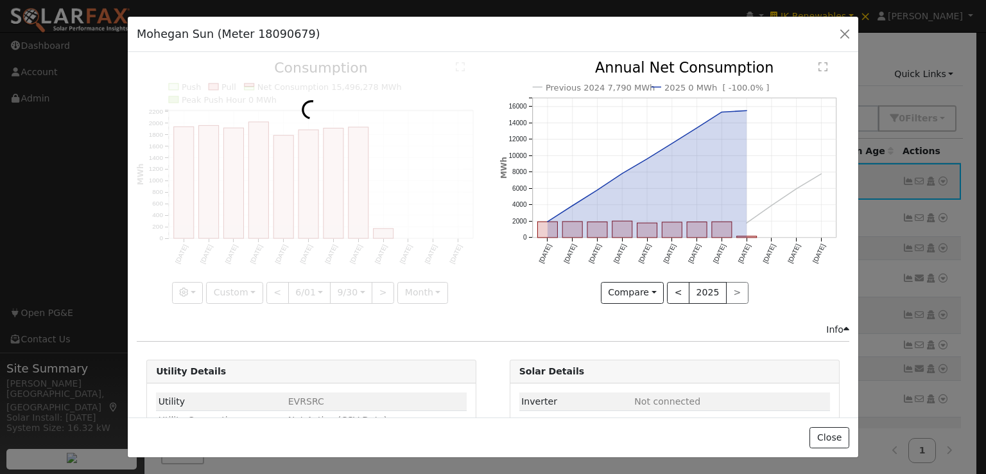
scroll to position [0, 4]
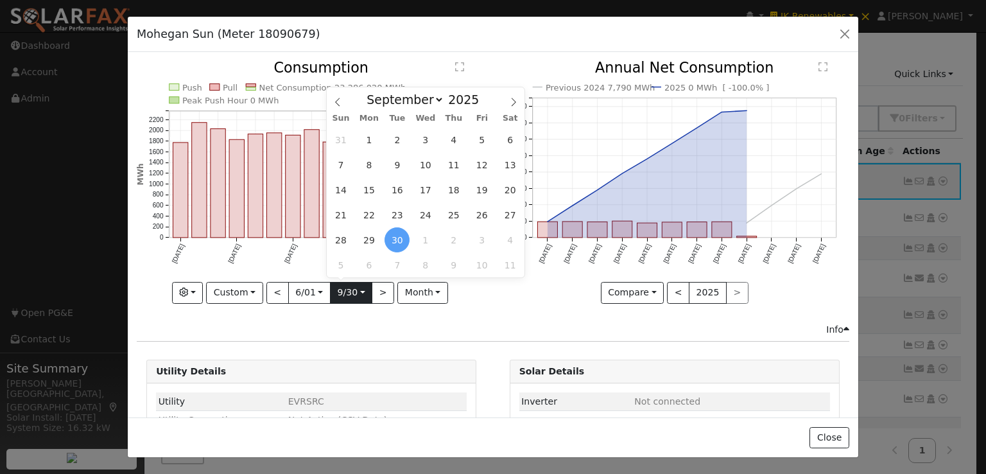
click at [354, 291] on input "[DATE]" at bounding box center [351, 292] width 41 height 21
click at [435, 98] on select "January February March April May June July August September October November De…" at bounding box center [402, 99] width 84 height 15
select select "5"
click at [370, 92] on select "January February March April May June July August September October November De…" at bounding box center [402, 99] width 84 height 15
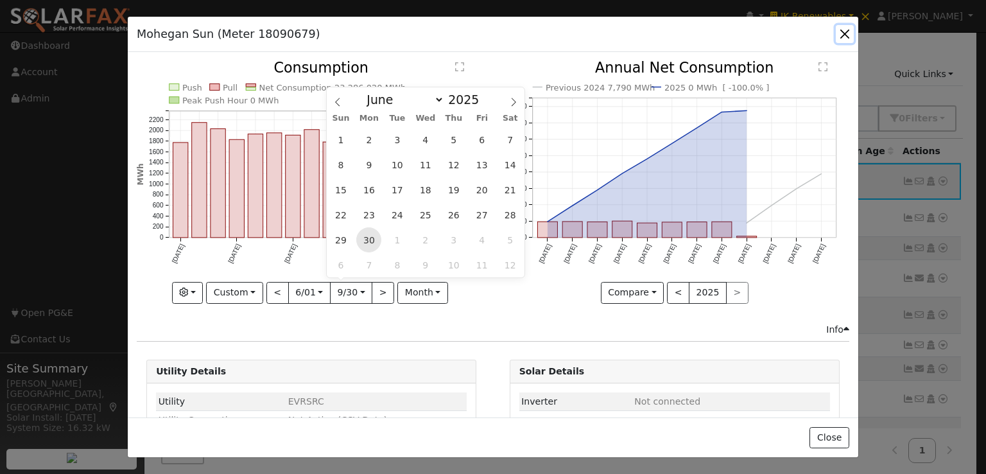
click at [370, 235] on span "30" at bounding box center [368, 239] width 25 height 25
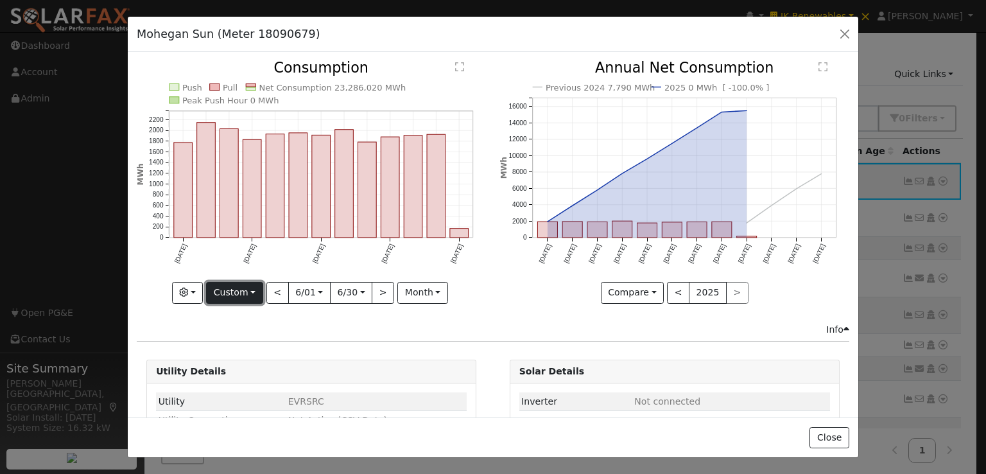
click at [240, 289] on button "Custom" at bounding box center [234, 293] width 57 height 22
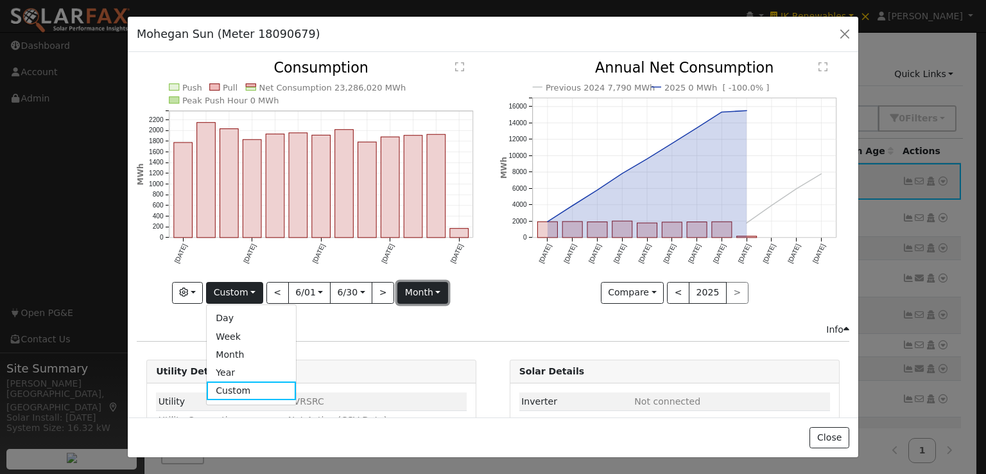
click at [426, 288] on button "month" at bounding box center [422, 293] width 51 height 22
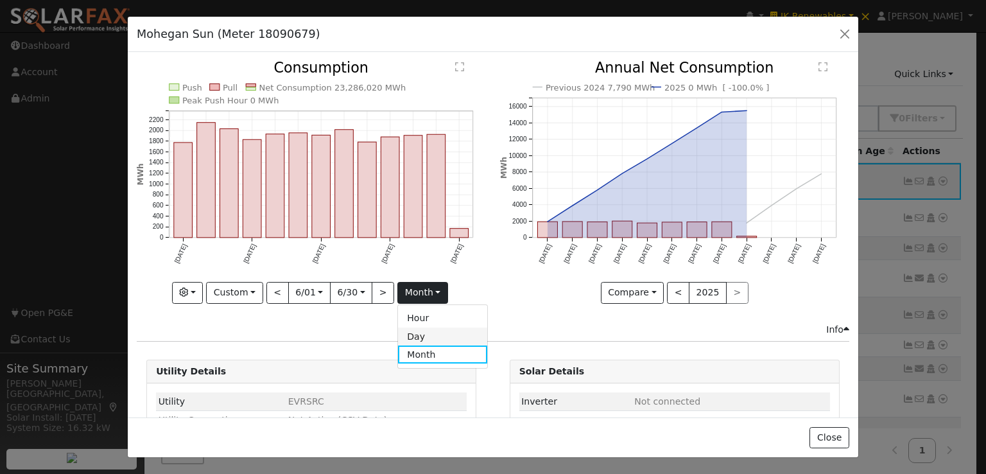
drag, startPoint x: 419, startPoint y: 330, endPoint x: 476, endPoint y: 275, distance: 79.0
click at [420, 330] on link "Day" at bounding box center [442, 336] width 89 height 18
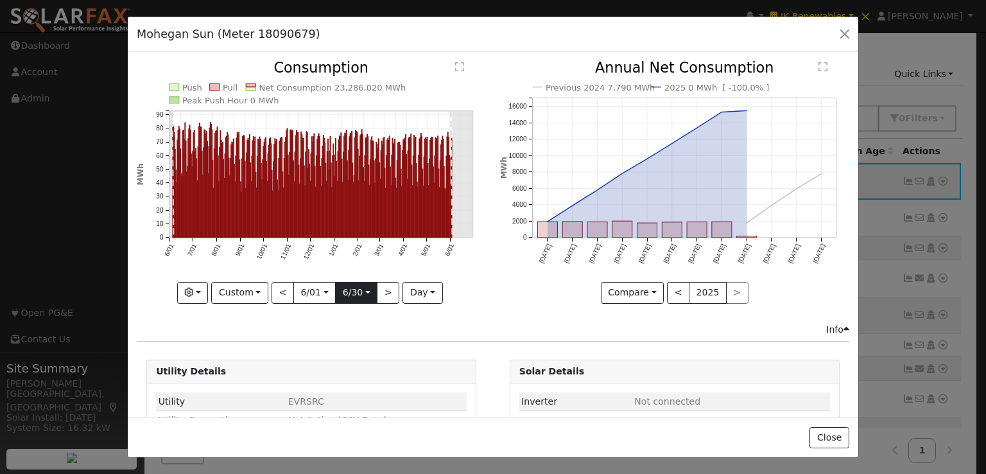
click at [361, 284] on input "[DATE]" at bounding box center [356, 292] width 41 height 21
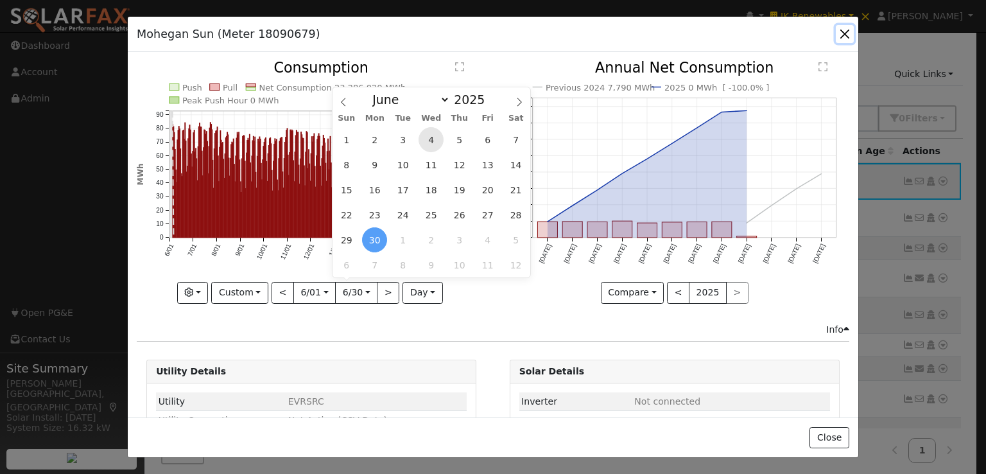
click at [429, 138] on span "4" at bounding box center [431, 139] width 25 height 25
type input "[DATE]"
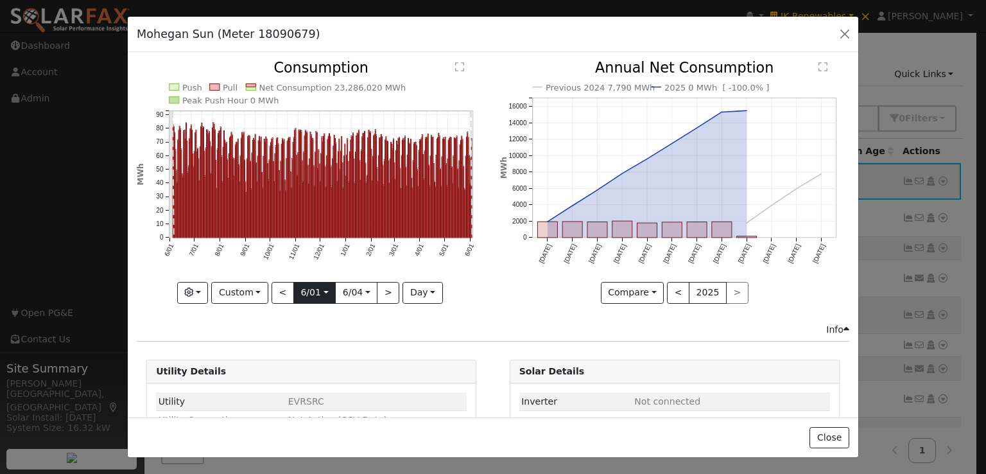
click at [316, 286] on input "[DATE]" at bounding box center [314, 292] width 41 height 21
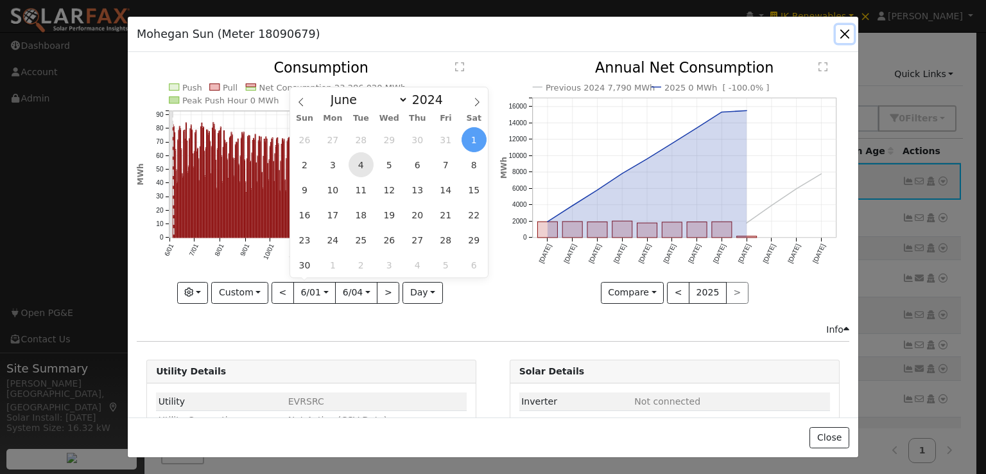
click at [356, 165] on span "4" at bounding box center [361, 164] width 25 height 25
type input "[DATE]"
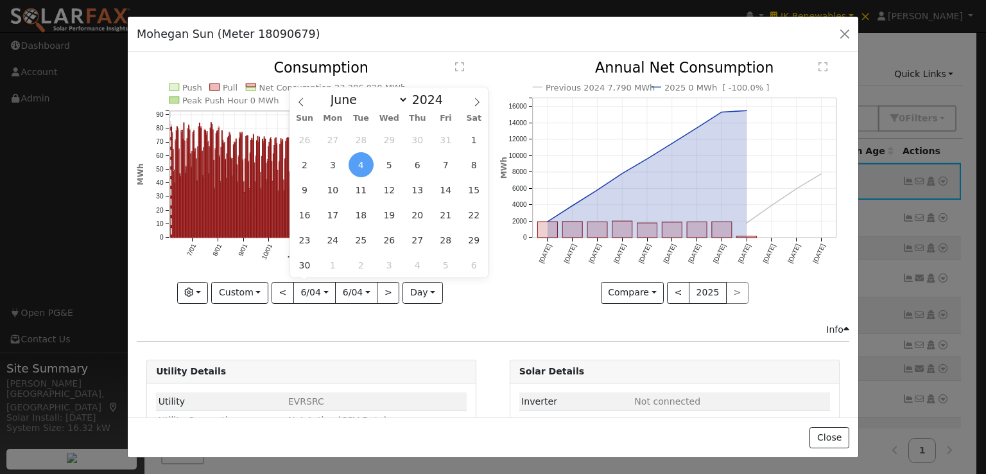
click at [541, 39] on div "Mohegan Sun (Meter 18090679) Default Account Default Account Primary Account" at bounding box center [493, 35] width 731 height 36
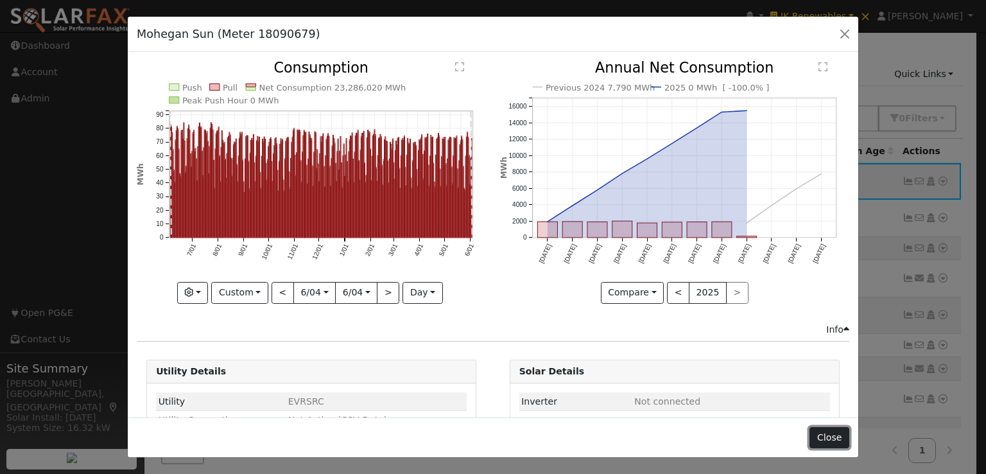
click at [822, 437] on button "Close" at bounding box center [829, 438] width 39 height 22
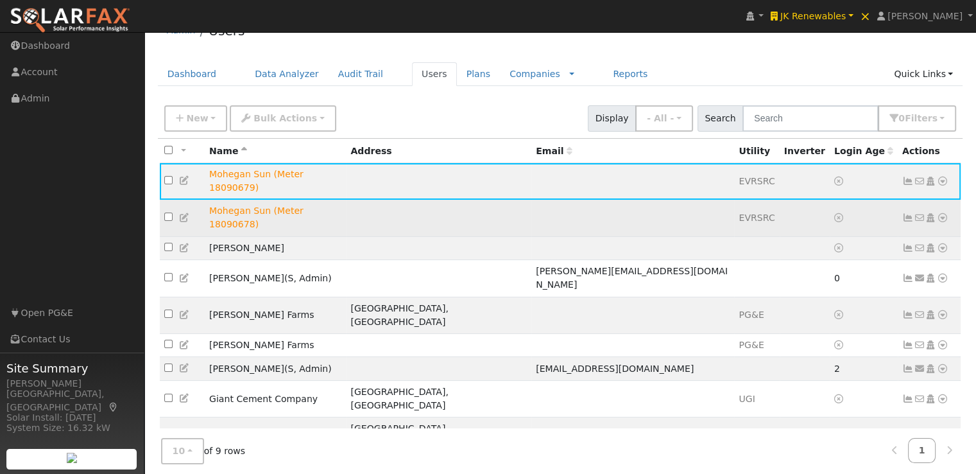
click at [863, 200] on td at bounding box center [864, 218] width 68 height 37
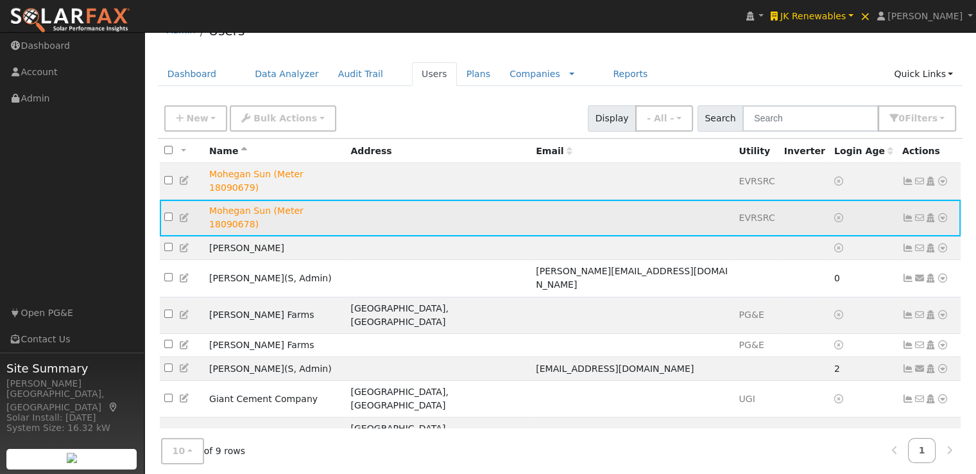
click at [909, 213] on icon at bounding box center [909, 217] width 12 height 9
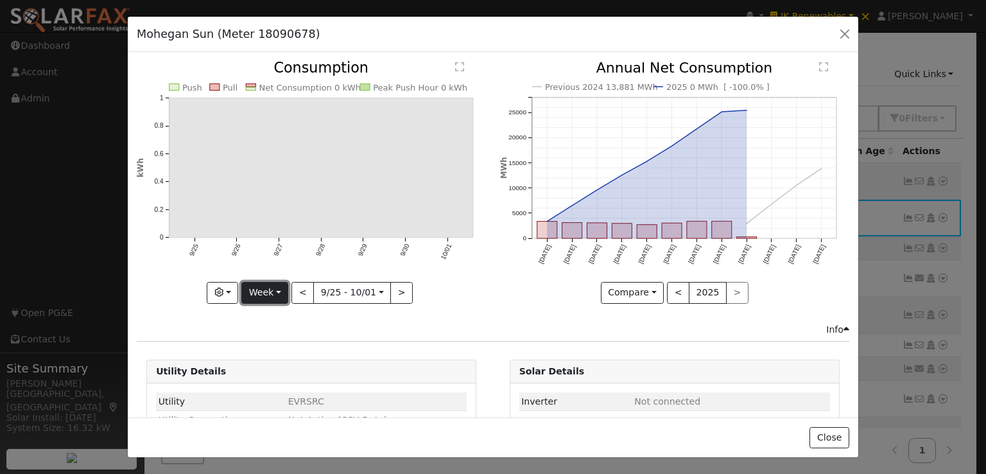
click at [270, 287] on button "Week" at bounding box center [264, 293] width 47 height 22
drag, startPoint x: 270, startPoint y: 370, endPoint x: 290, endPoint y: 329, distance: 45.9
click at [270, 369] on link "Year" at bounding box center [286, 372] width 89 height 18
type input "[DATE]"
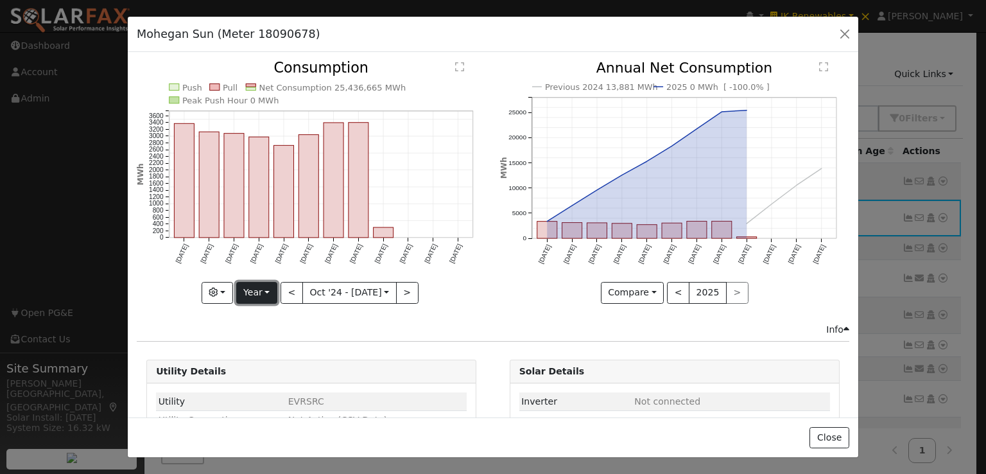
click at [250, 284] on button "Year" at bounding box center [256, 293] width 41 height 22
drag, startPoint x: 267, startPoint y: 388, endPoint x: 304, endPoint y: 303, distance: 93.1
click at [267, 386] on link "Custom" at bounding box center [281, 390] width 89 height 18
click at [318, 287] on input "[DATE]" at bounding box center [309, 292] width 47 height 21
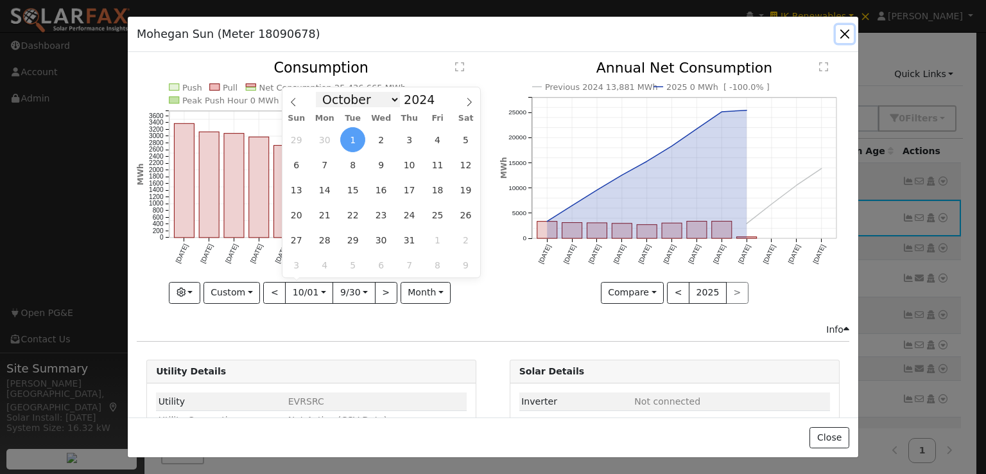
click at [394, 98] on select "January February March April May June July August September October November De…" at bounding box center [358, 99] width 84 height 15
select select "5"
click at [326, 92] on select "January February March April May June July August September October November De…" at bounding box center [358, 99] width 84 height 15
click at [347, 161] on span "4" at bounding box center [352, 164] width 25 height 25
type input "[DATE]"
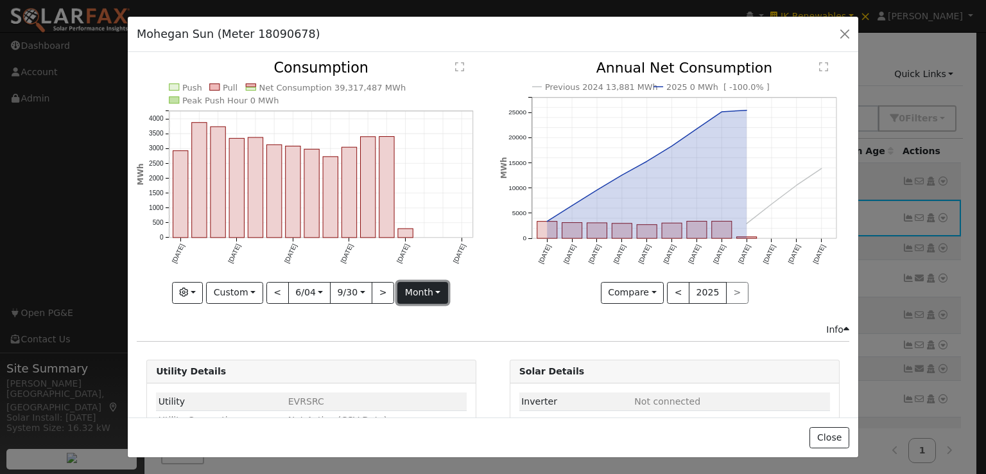
click at [419, 287] on button "month" at bounding box center [422, 293] width 51 height 22
click at [410, 333] on link "Day" at bounding box center [442, 336] width 89 height 18
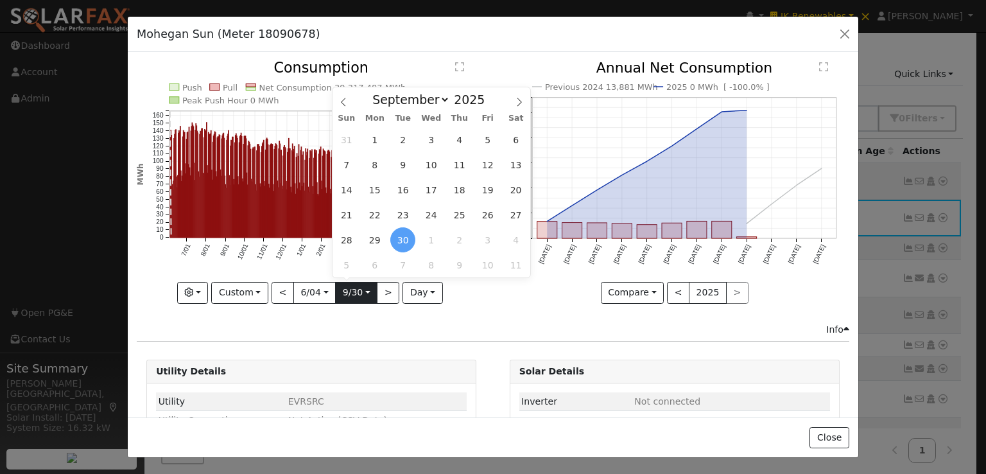
click at [365, 288] on input "[DATE]" at bounding box center [356, 292] width 41 height 21
click at [444, 100] on select "January February March April May June July August September October November De…" at bounding box center [408, 99] width 84 height 15
select select "5"
click at [376, 92] on select "January February March April May June July August September October November De…" at bounding box center [408, 99] width 84 height 15
click at [403, 137] on span "3" at bounding box center [402, 139] width 25 height 25
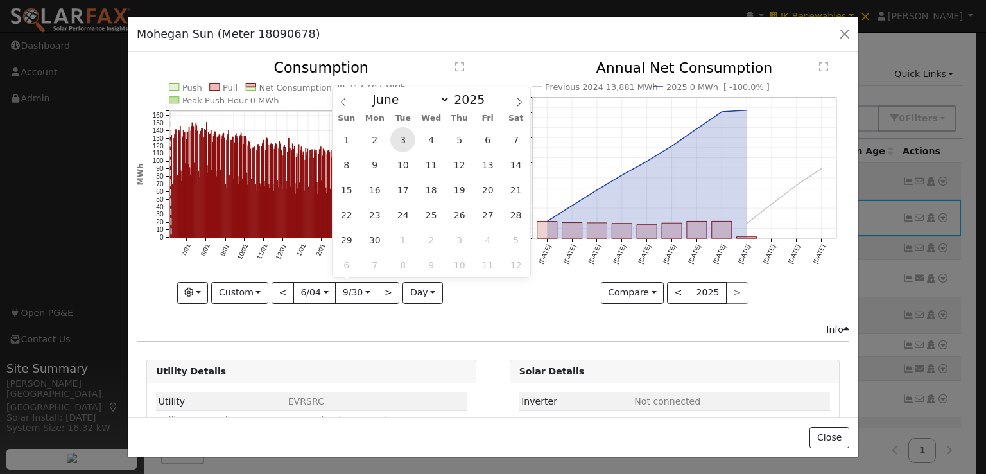
type input "[DATE]"
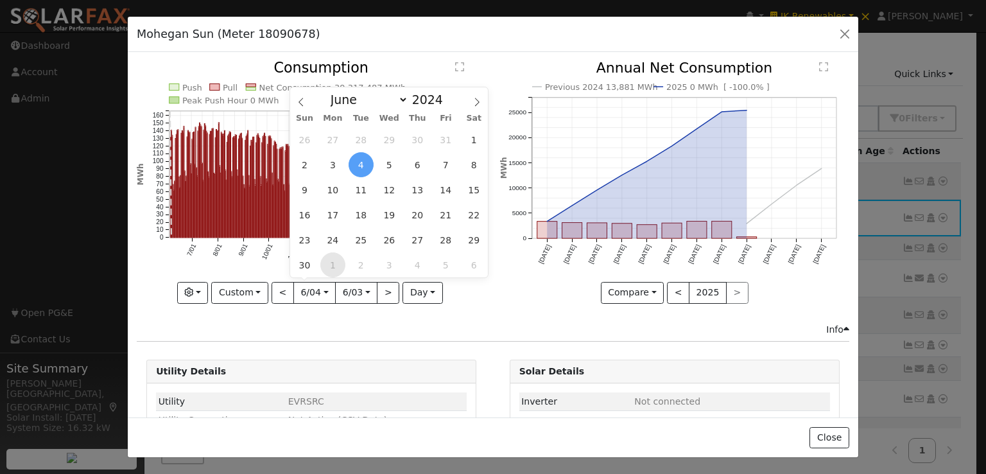
drag, startPoint x: 318, startPoint y: 286, endPoint x: 331, endPoint y: 273, distance: 17.7
click at [318, 286] on input "[DATE]" at bounding box center [314, 292] width 41 height 21
click at [386, 165] on span "5" at bounding box center [389, 164] width 25 height 25
type input "[DATE]"
